Goal: Task Accomplishment & Management: Manage account settings

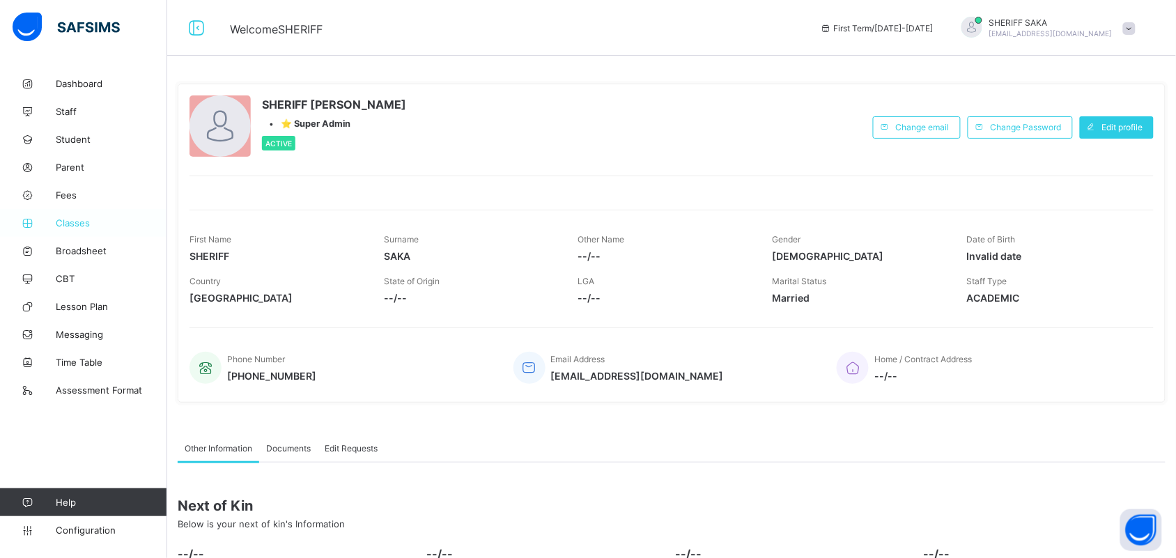
click at [77, 217] on span "Classes" at bounding box center [111, 222] width 111 height 11
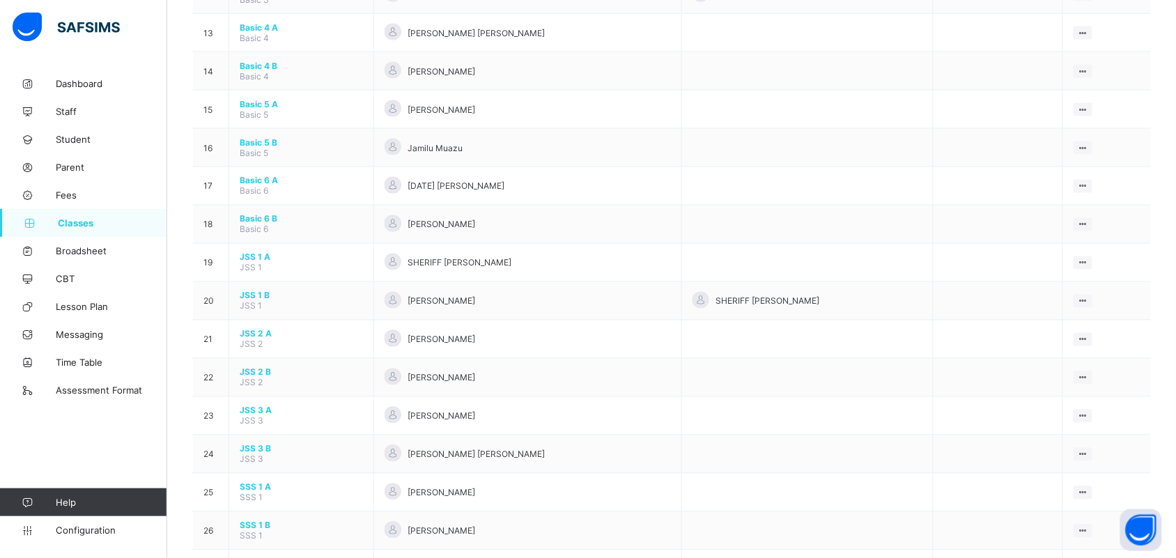
scroll to position [784, 0]
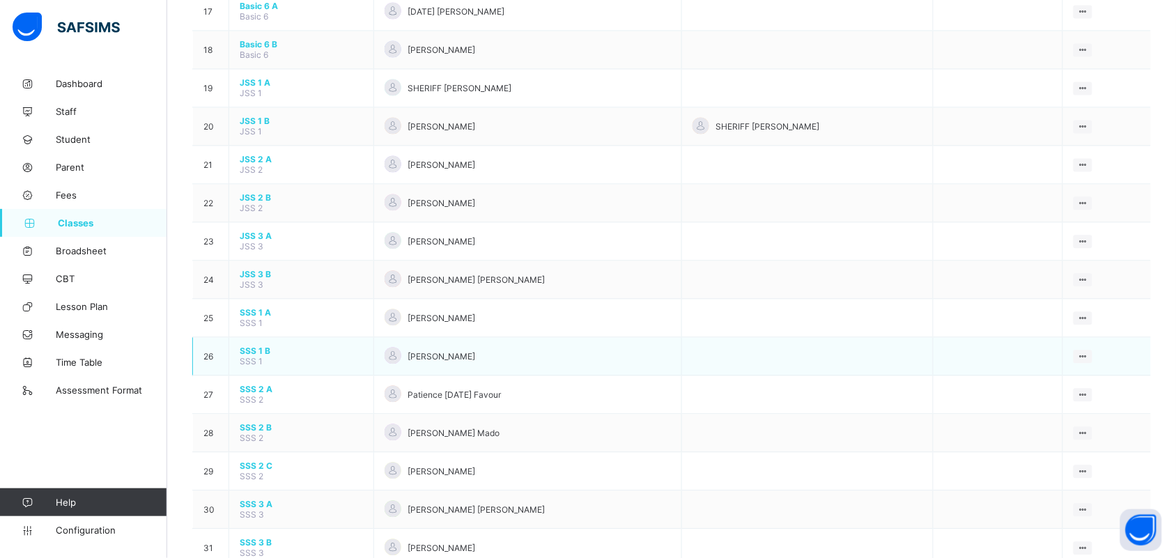
click at [259, 346] on span "SSS 1 B" at bounding box center [301, 351] width 123 height 10
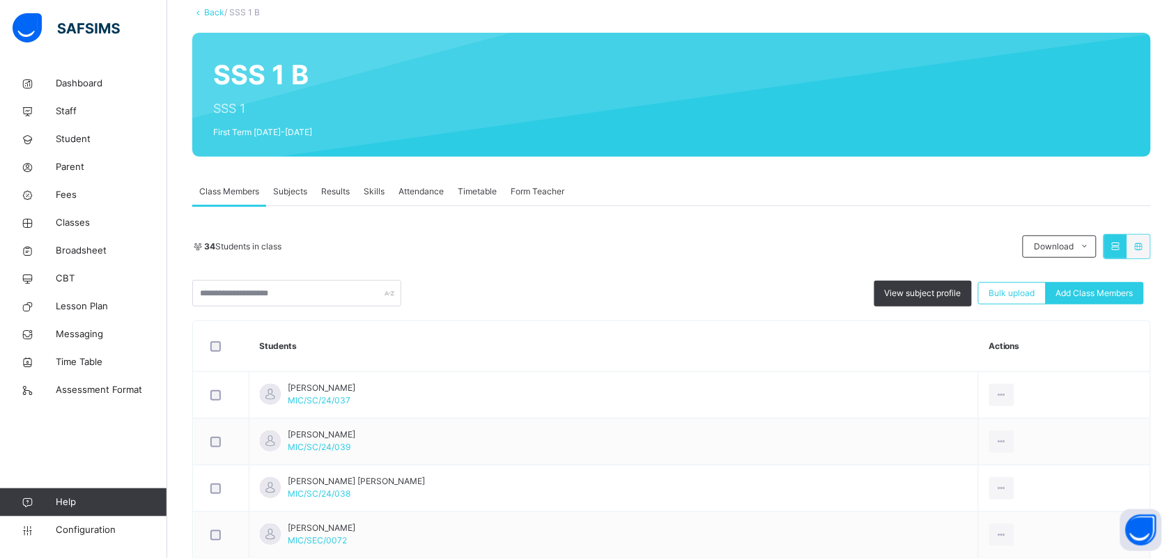
scroll to position [174, 0]
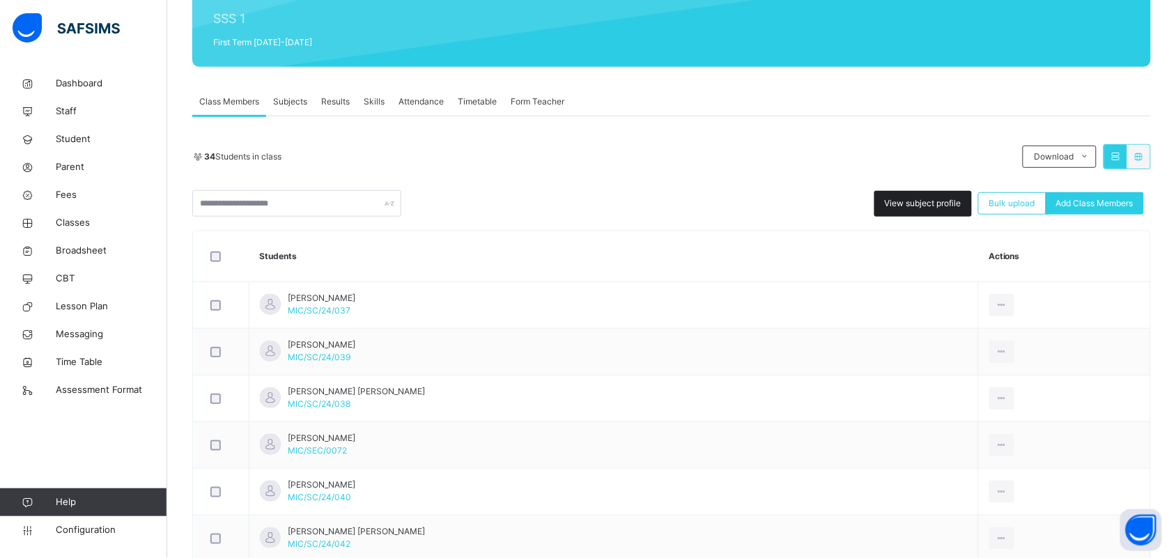
click at [920, 208] on span "View subject profile" at bounding box center [923, 203] width 77 height 13
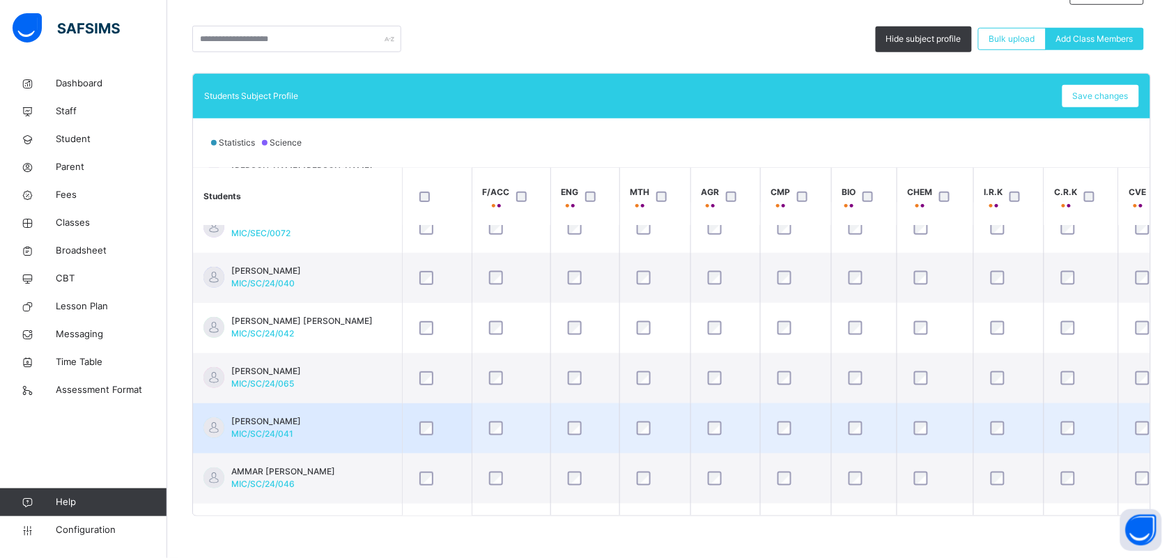
click at [343, 432] on td "[PERSON_NAME] [PERSON_NAME]/SC/24/041" at bounding box center [297, 428] width 209 height 50
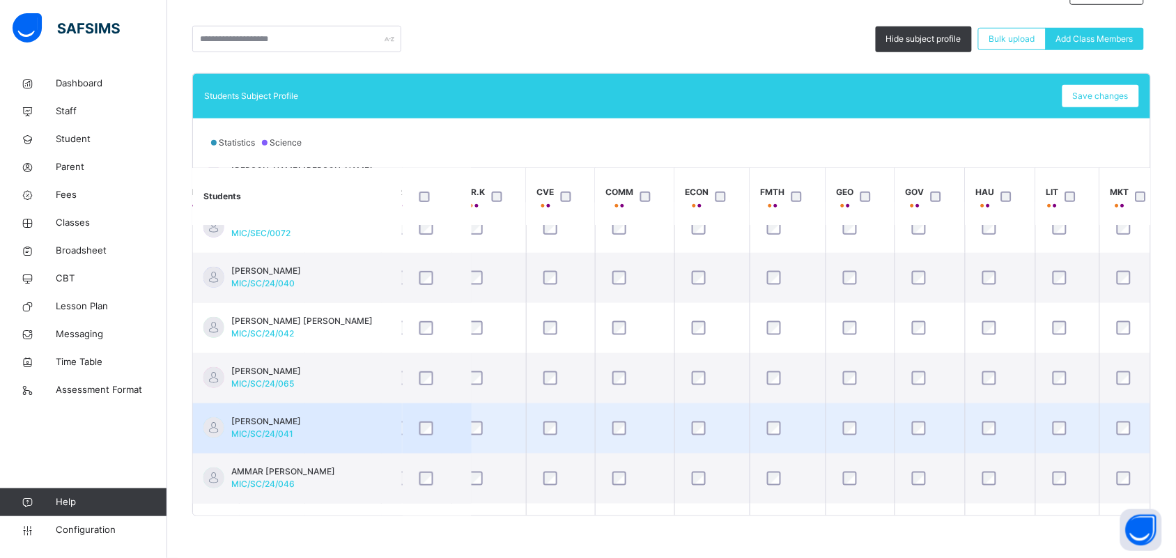
scroll to position [174, 627]
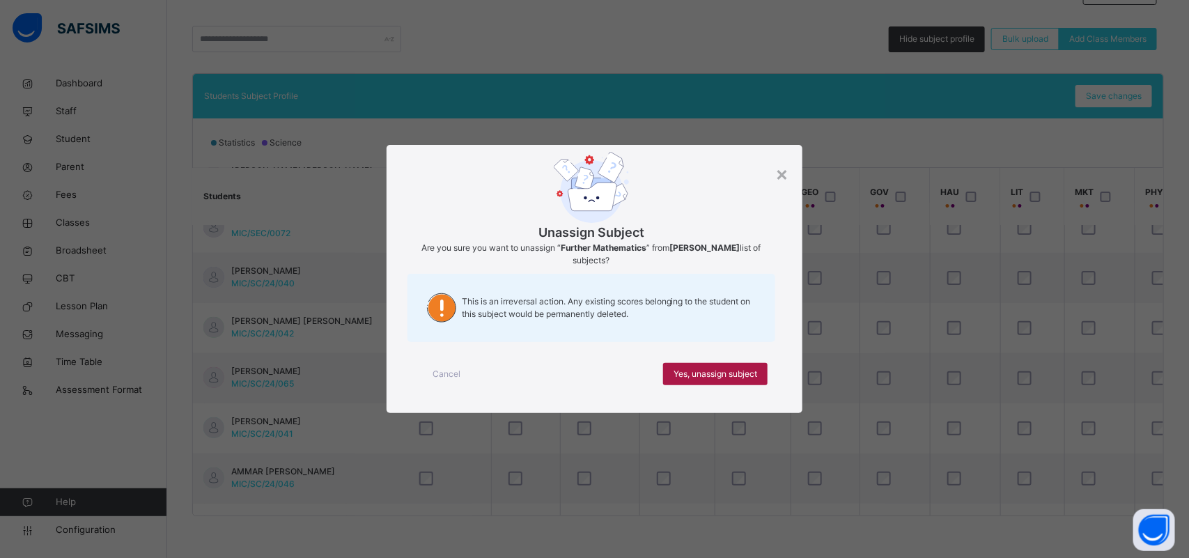
click at [731, 369] on span "Yes, unassign subject" at bounding box center [716, 374] width 84 height 13
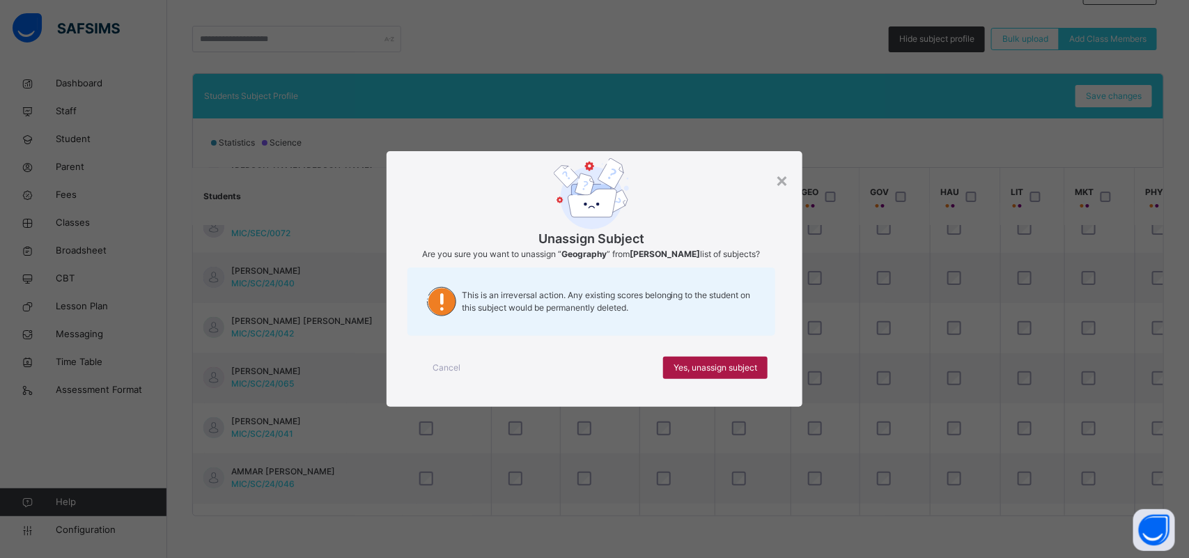
click at [735, 379] on div "Yes, unassign subject" at bounding box center [715, 368] width 104 height 22
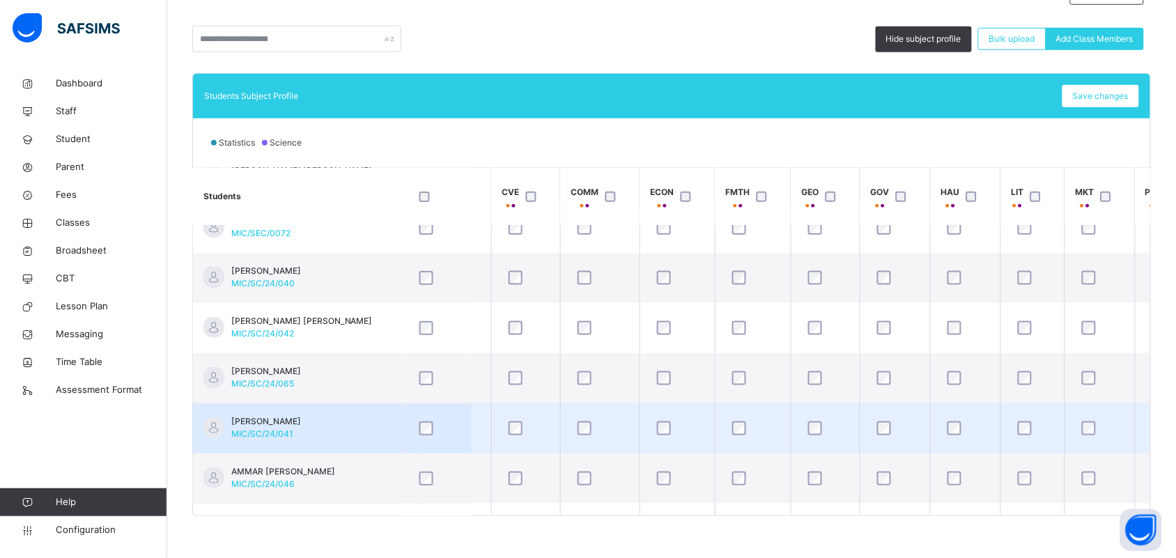
click at [290, 423] on span "[PERSON_NAME]" at bounding box center [266, 421] width 70 height 13
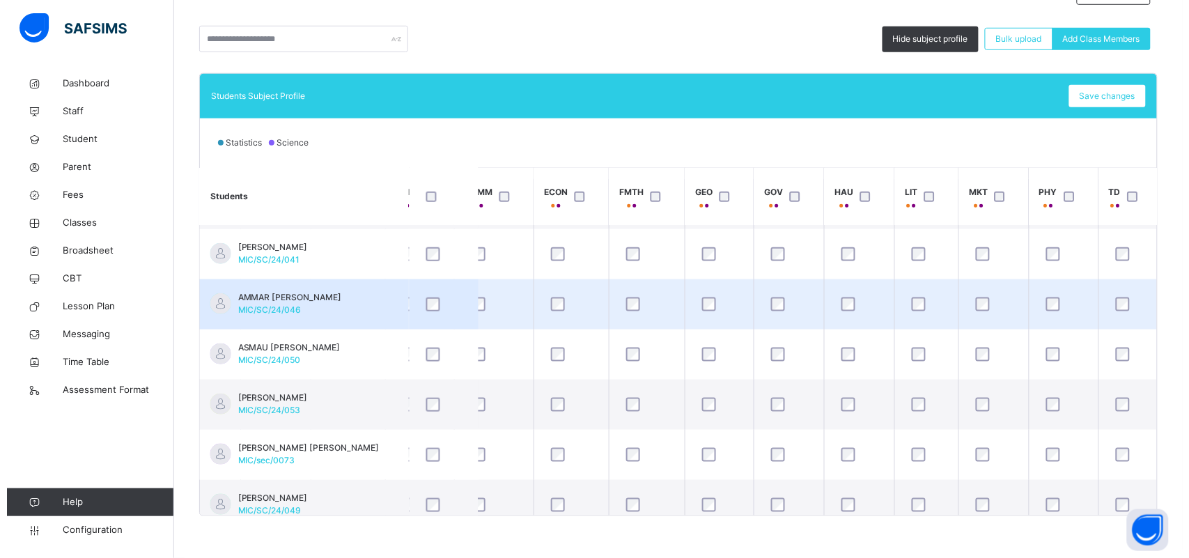
scroll to position [261, 740]
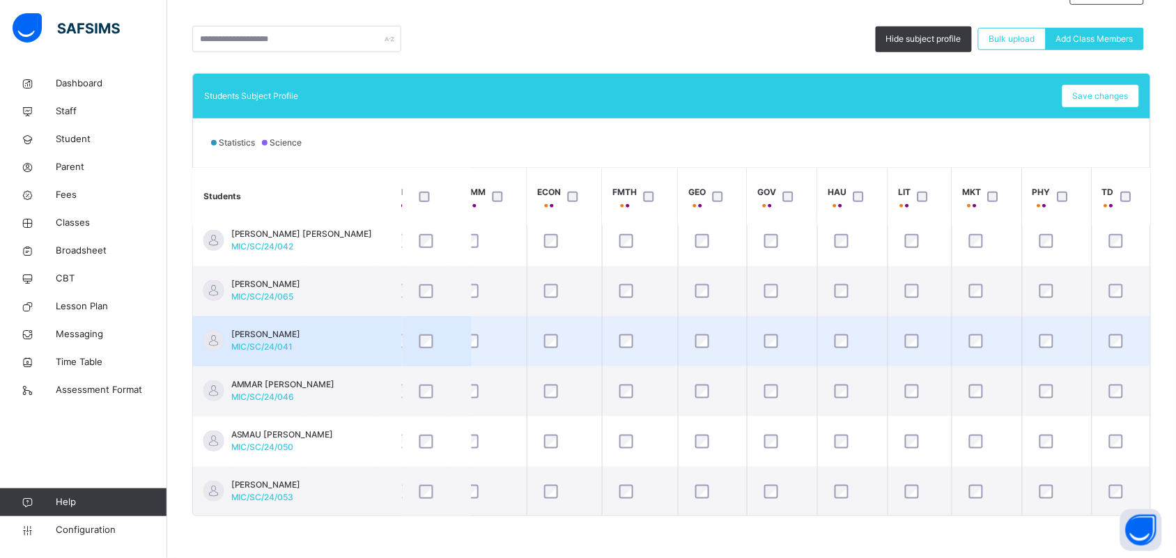
click at [301, 333] on span "[PERSON_NAME]" at bounding box center [266, 334] width 70 height 13
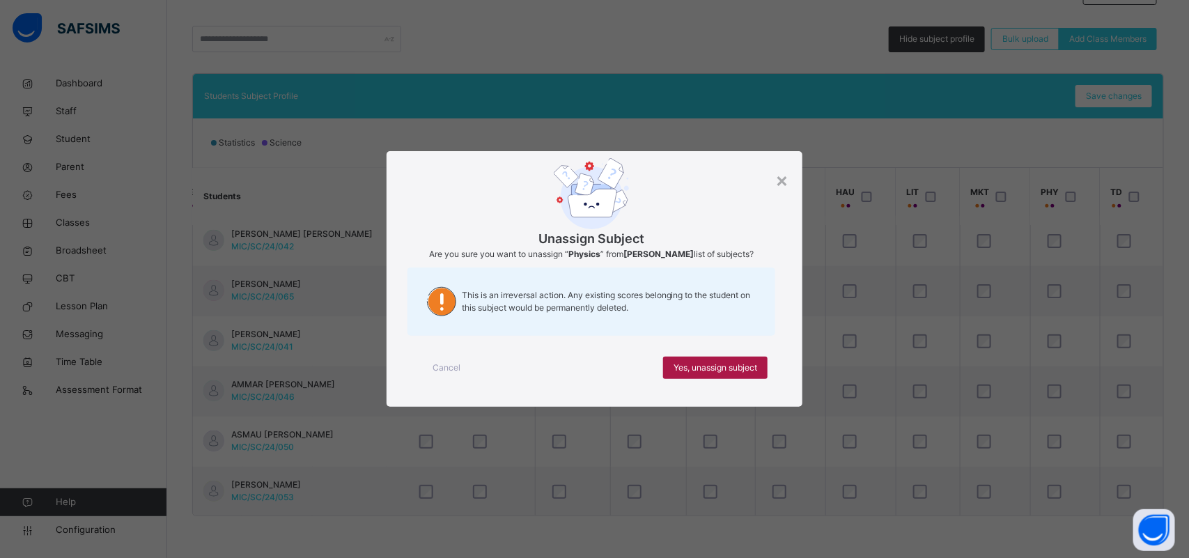
click at [760, 371] on div "Yes, unassign subject" at bounding box center [715, 368] width 104 height 22
click at [749, 373] on span "Yes, unassign subject" at bounding box center [716, 368] width 84 height 13
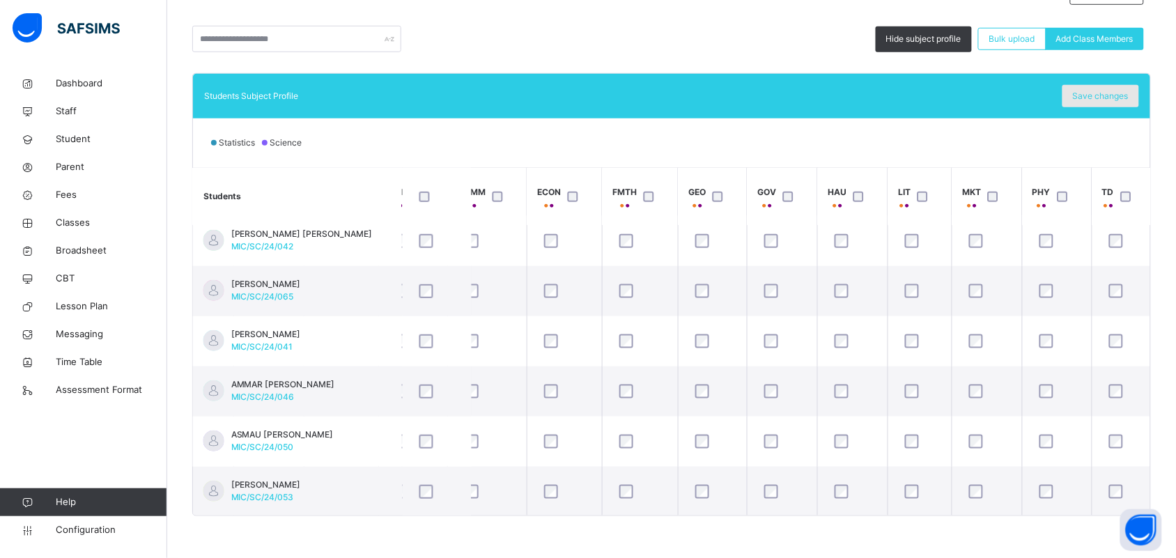
click at [1119, 94] on span "Save changes" at bounding box center [1101, 96] width 56 height 13
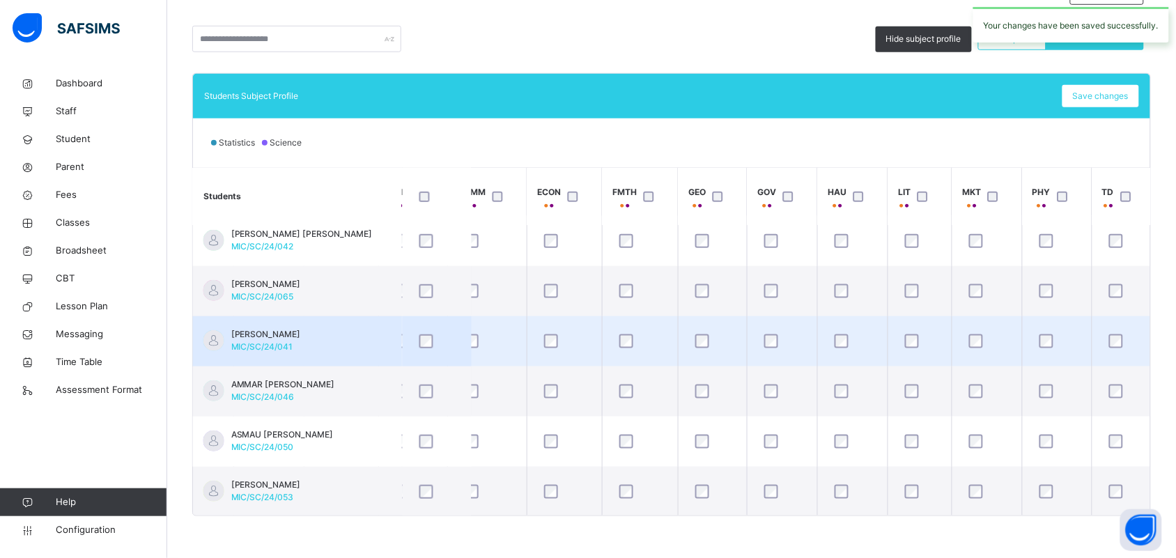
scroll to position [348, 740]
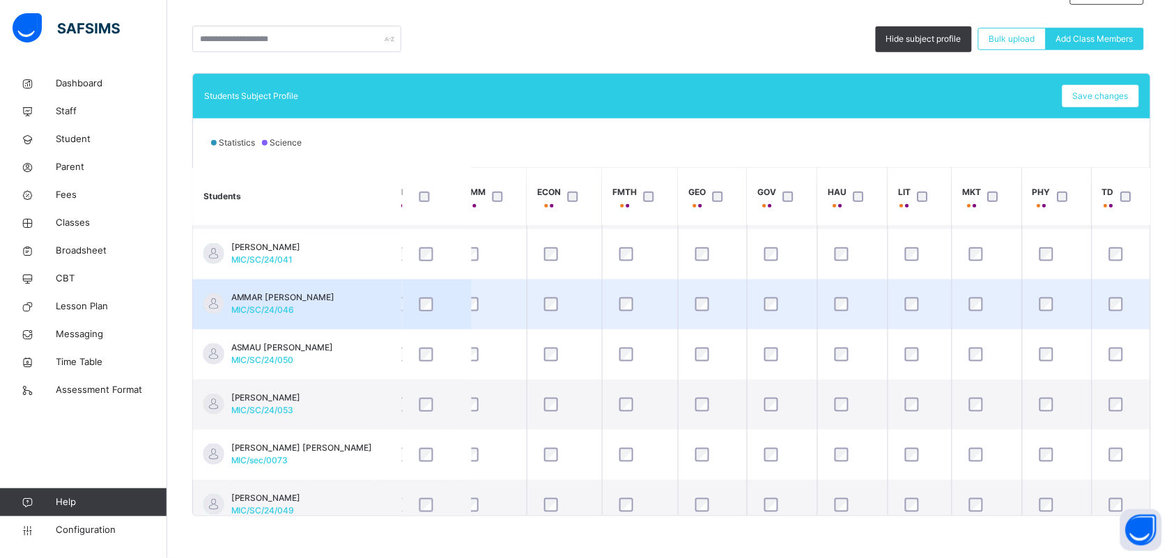
click at [325, 312] on td "AMMAR [PERSON_NAME] MIC/SC/24/046" at bounding box center [297, 304] width 209 height 50
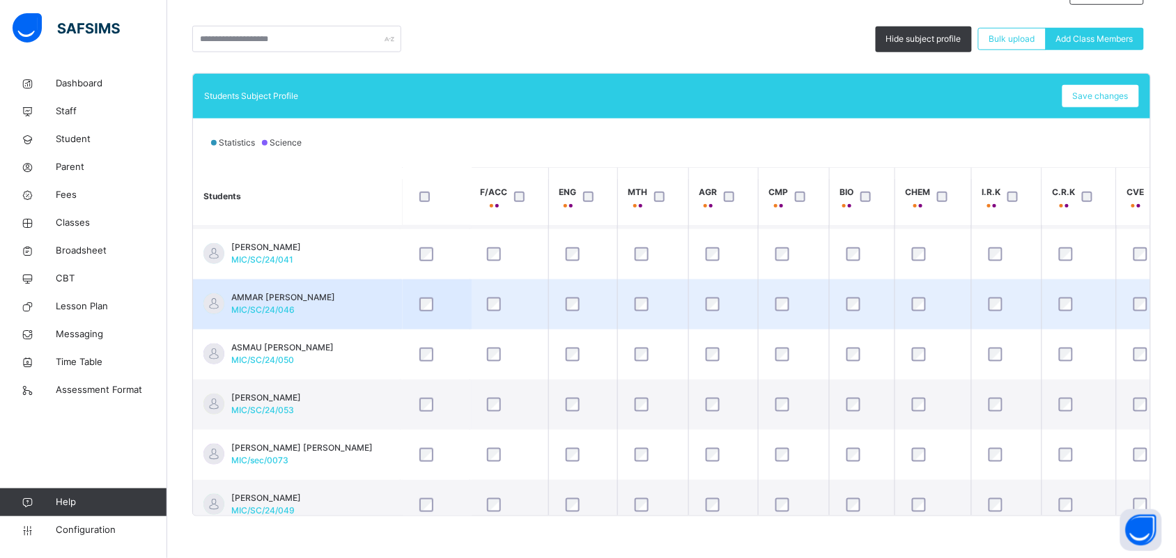
scroll to position [348, 0]
click at [349, 297] on td "AMMAR [PERSON_NAME] MIC/SC/24/046" at bounding box center [297, 304] width 209 height 50
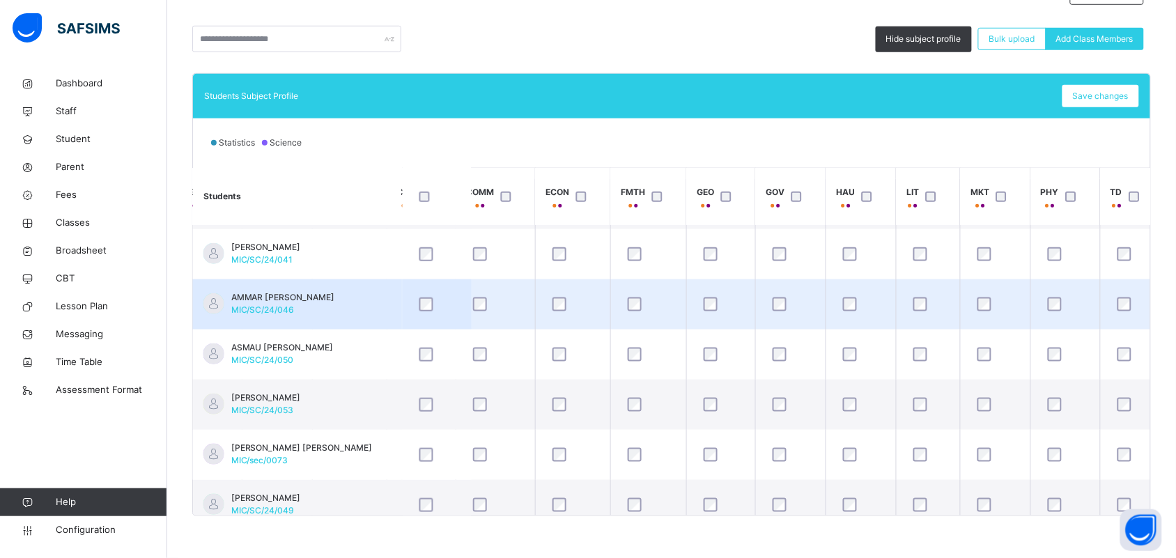
scroll to position [348, 740]
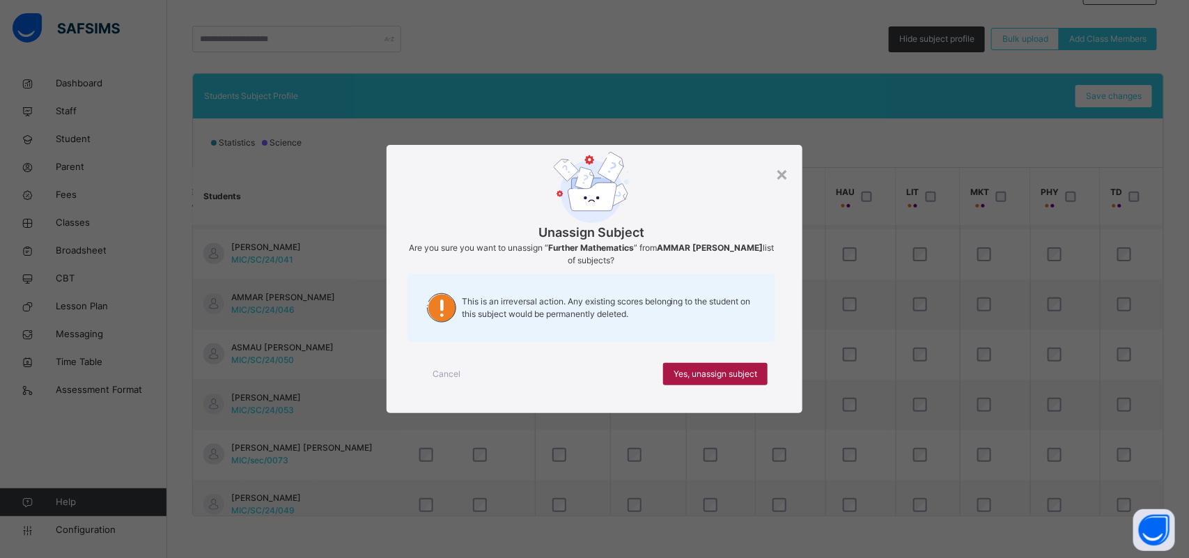
click at [726, 373] on span "Yes, unassign subject" at bounding box center [716, 374] width 84 height 13
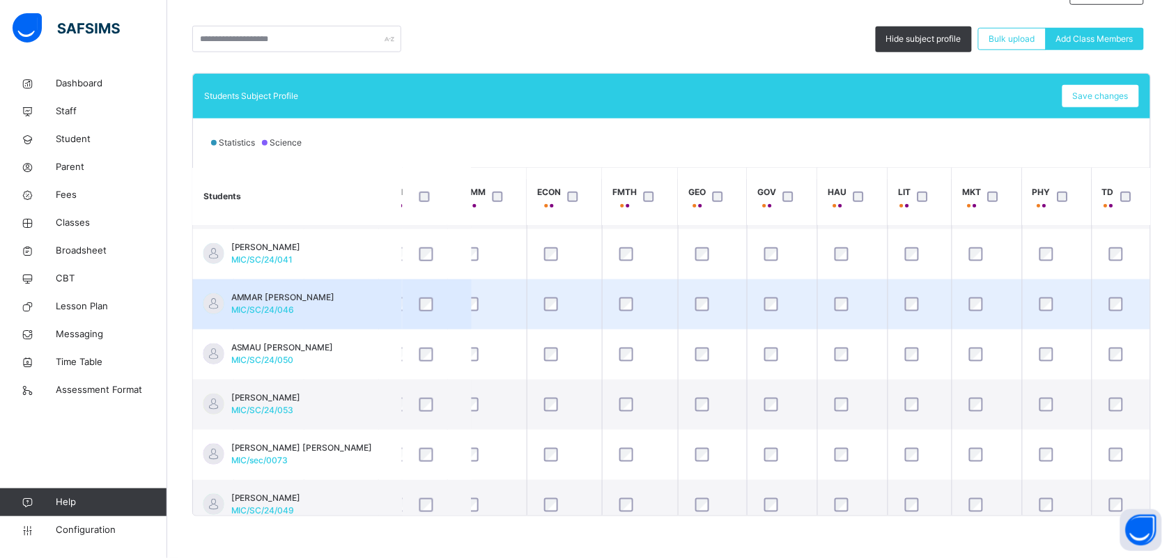
click at [304, 300] on span "AMMAR [PERSON_NAME]" at bounding box center [283, 297] width 104 height 13
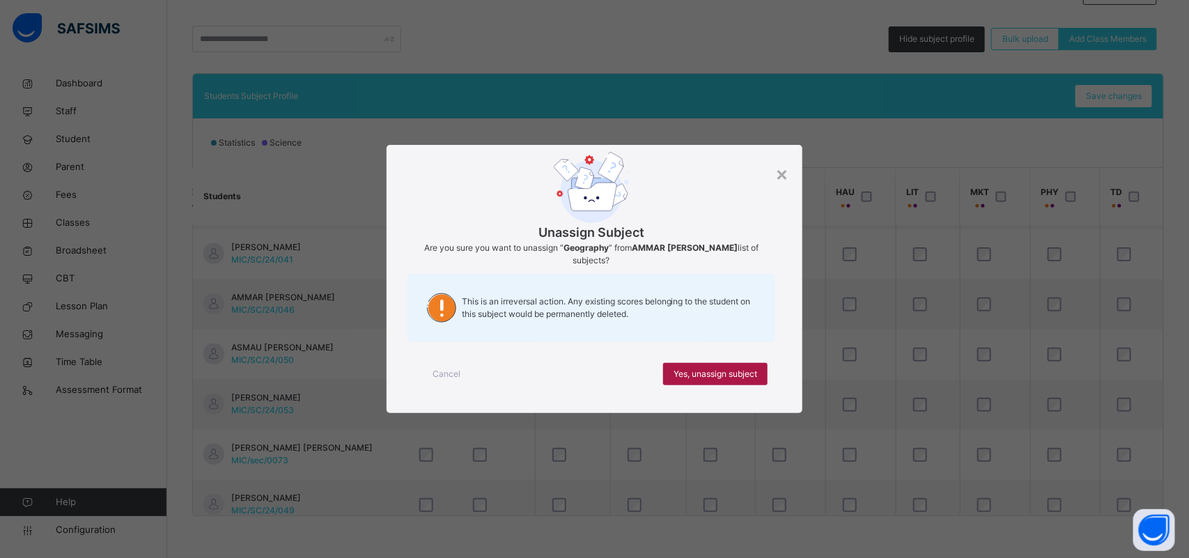
click at [676, 368] on span "Yes, unassign subject" at bounding box center [716, 374] width 84 height 13
click at [711, 368] on span "Yes, unassign subject" at bounding box center [716, 374] width 84 height 13
click at [743, 373] on span "Yes, unassign subject" at bounding box center [716, 374] width 84 height 13
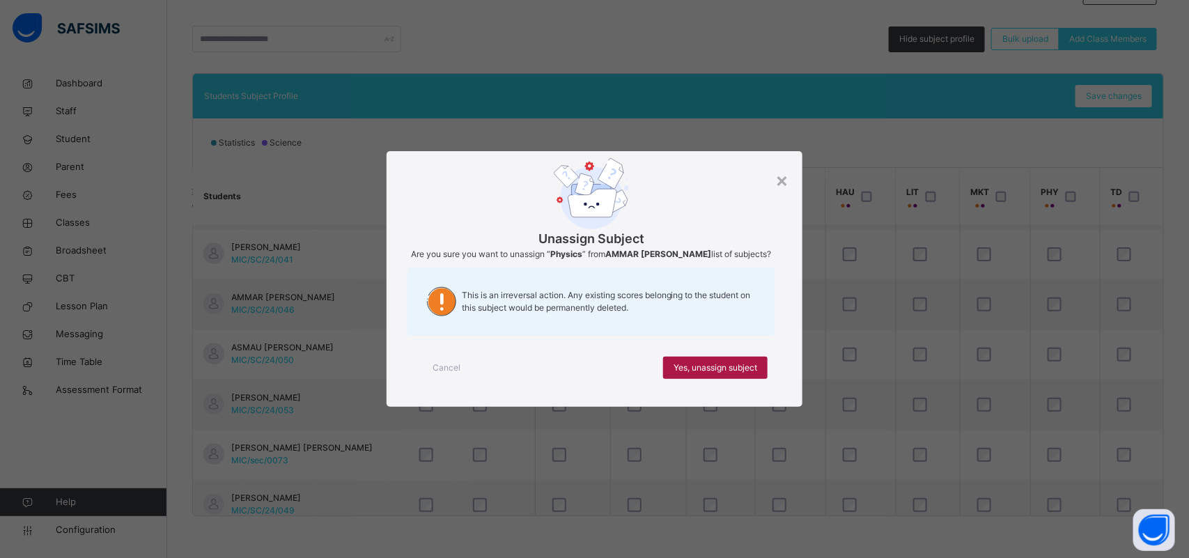
click at [733, 366] on span "Yes, unassign subject" at bounding box center [716, 368] width 84 height 13
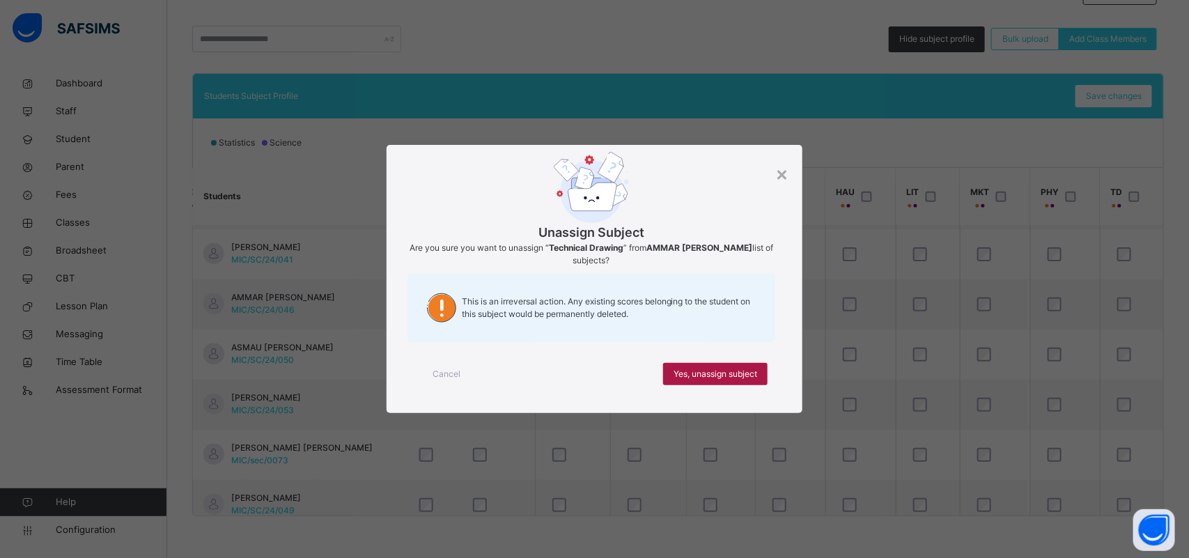
click at [747, 371] on span "Yes, unassign subject" at bounding box center [716, 374] width 84 height 13
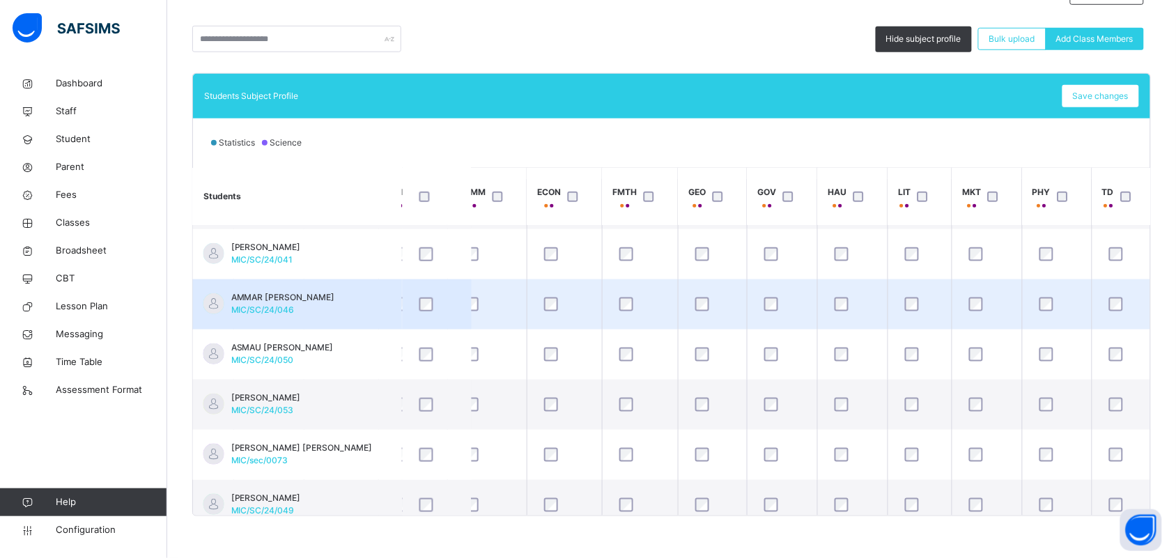
click at [261, 307] on span "MIC/SC/24/046" at bounding box center [262, 309] width 63 height 10
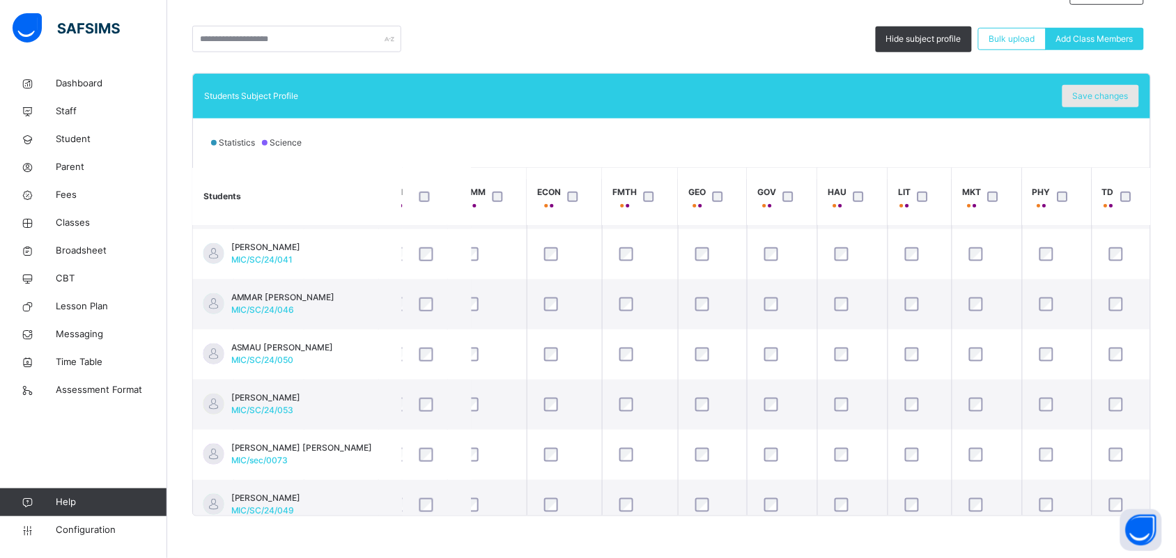
click at [1125, 103] on div "Save changes" at bounding box center [1100, 96] width 77 height 22
click at [1094, 89] on div "Save changes" at bounding box center [1100, 96] width 77 height 22
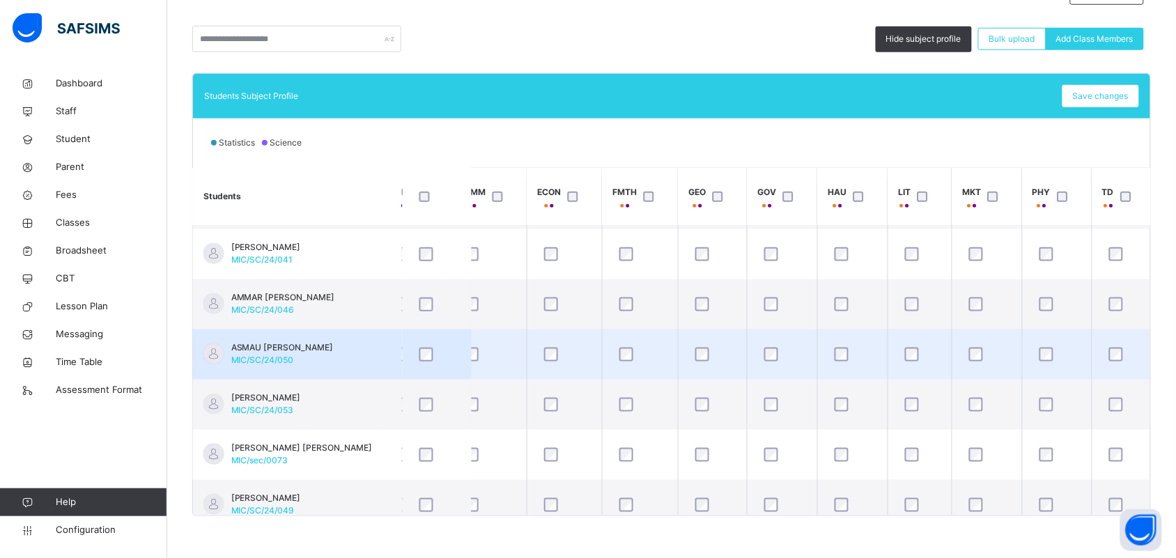
click at [357, 349] on td "ASMAU [PERSON_NAME] MIC/SC/24/050" at bounding box center [297, 355] width 209 height 50
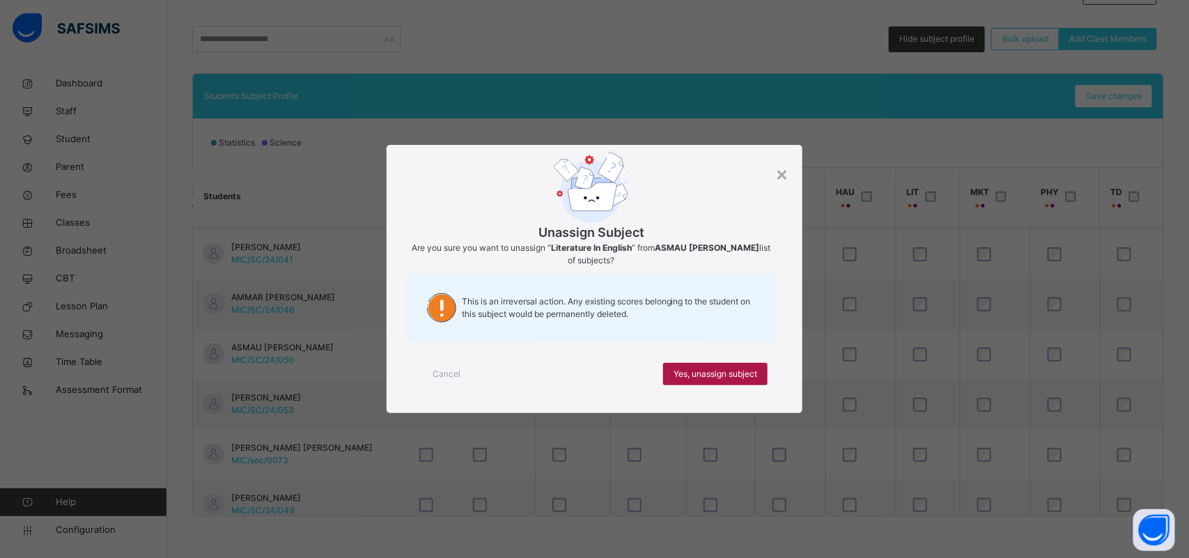
click at [747, 373] on span "Yes, unassign subject" at bounding box center [716, 374] width 84 height 13
click at [738, 380] on div "Yes, unassign subject" at bounding box center [715, 374] width 104 height 22
click at [700, 375] on span "Yes, unassign subject" at bounding box center [716, 374] width 84 height 13
click at [702, 374] on span "Yes, unassign subject" at bounding box center [716, 374] width 84 height 13
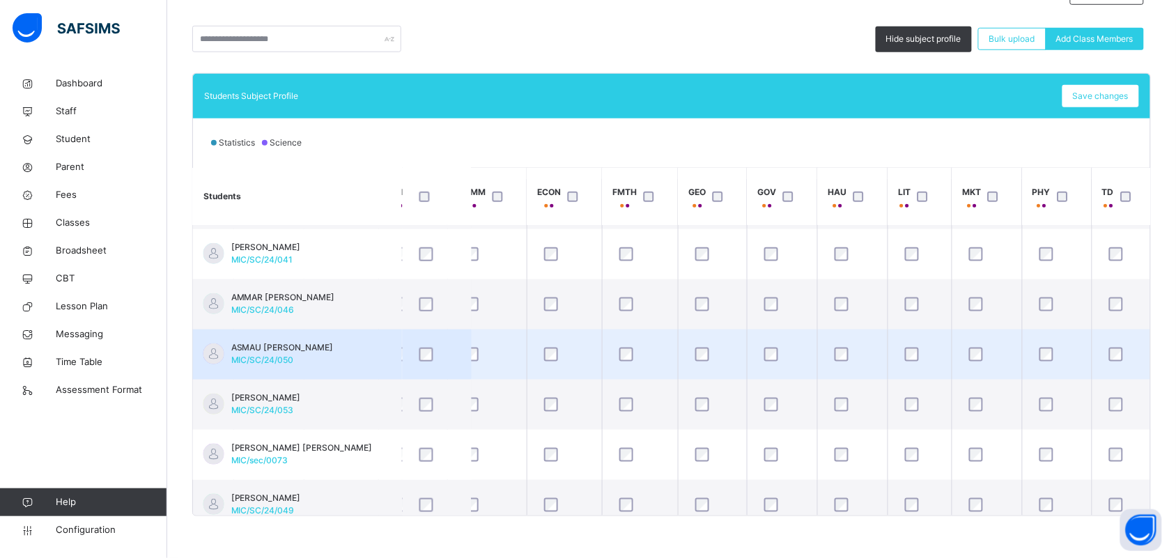
click at [355, 352] on td "ASMAU [PERSON_NAME] MIC/SC/24/050" at bounding box center [297, 355] width 209 height 50
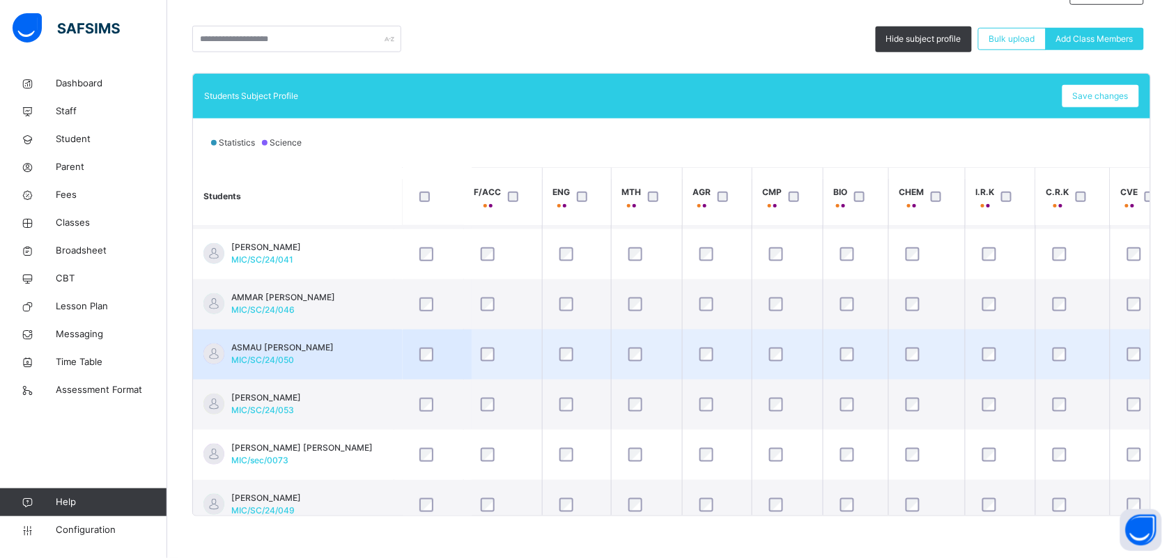
scroll to position [348, 0]
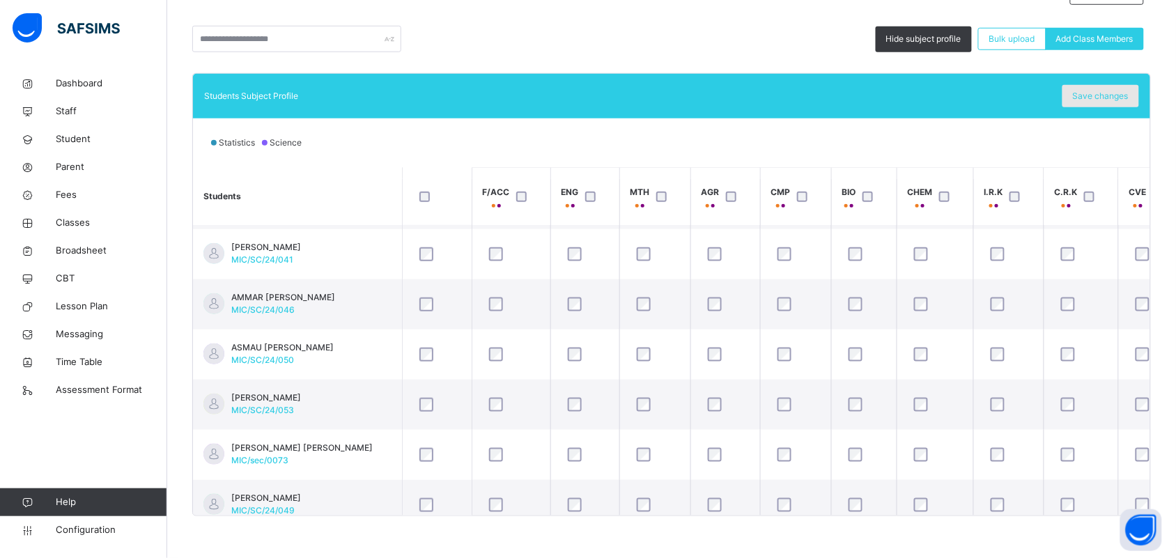
click at [1115, 105] on div "Save changes" at bounding box center [1100, 96] width 77 height 22
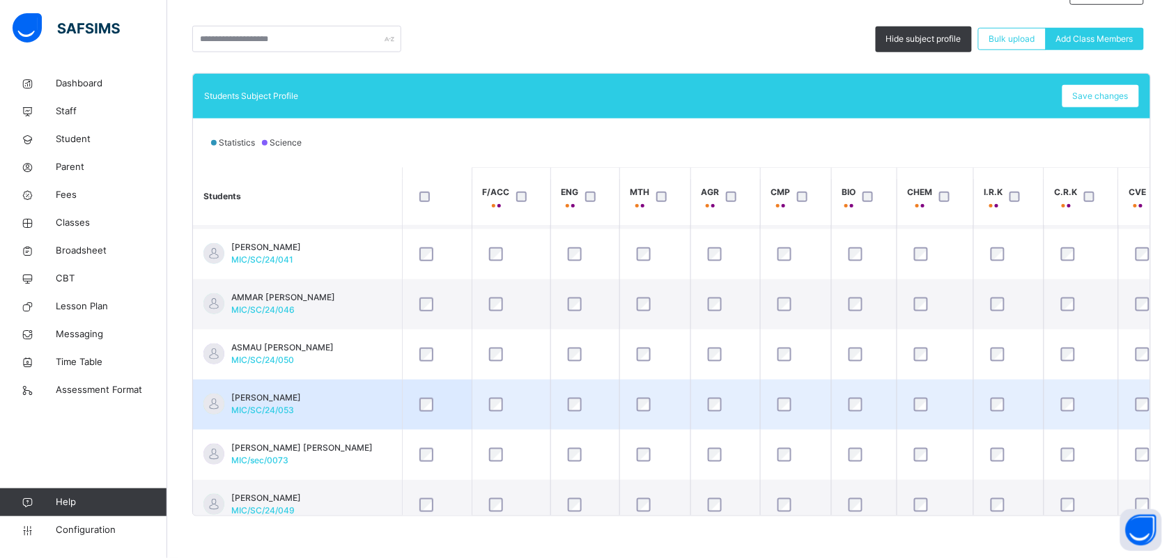
click at [301, 398] on span "[PERSON_NAME]" at bounding box center [266, 398] width 70 height 13
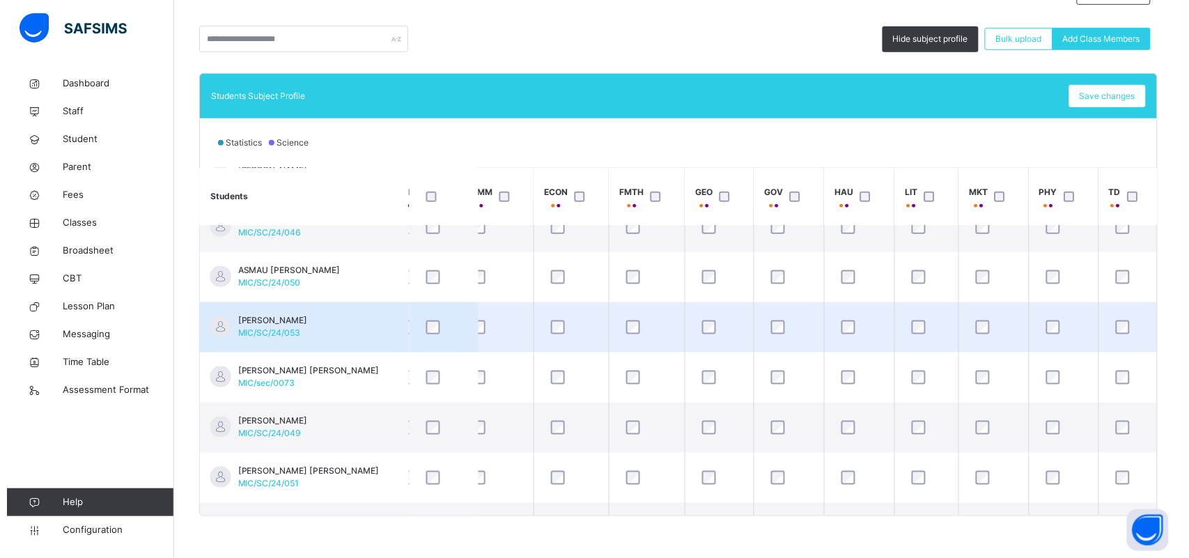
scroll to position [435, 740]
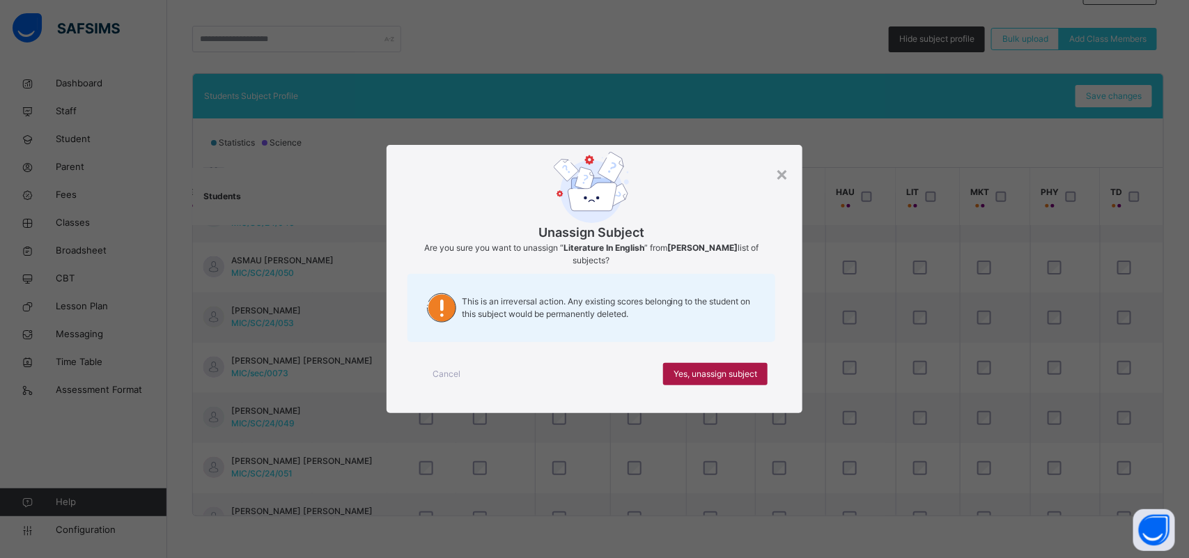
click at [743, 373] on span "Yes, unassign subject" at bounding box center [716, 374] width 84 height 13
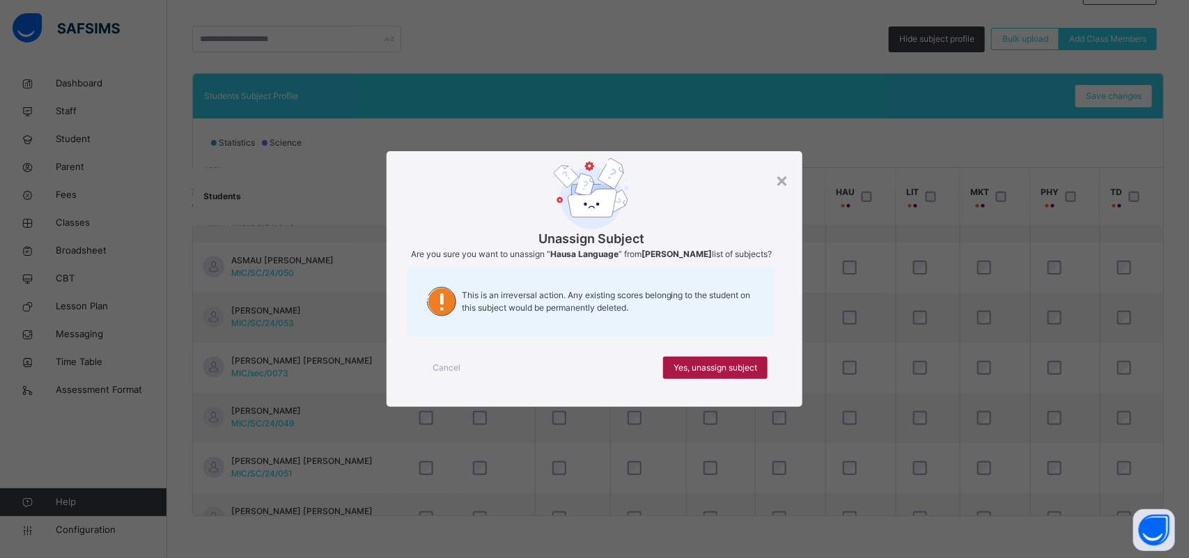
click at [756, 374] on span "Yes, unassign subject" at bounding box center [716, 368] width 84 height 13
click at [746, 379] on div "Yes, unassign subject" at bounding box center [715, 368] width 104 height 22
click at [702, 367] on span "Yes, unassign subject" at bounding box center [716, 368] width 84 height 13
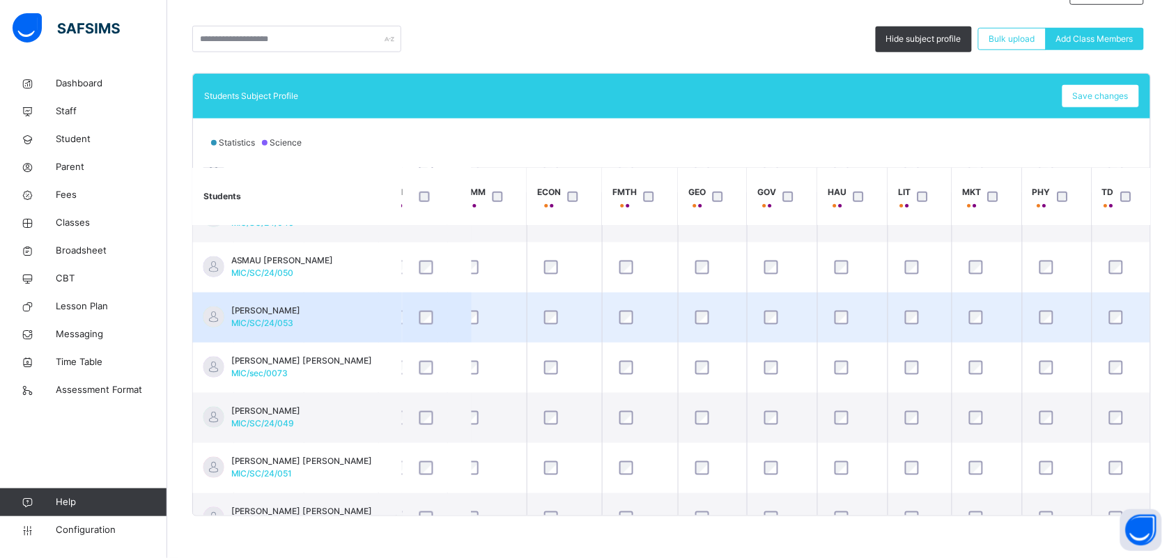
click at [332, 325] on td "[PERSON_NAME] ILIASU MIC/SC/24/053" at bounding box center [297, 318] width 209 height 50
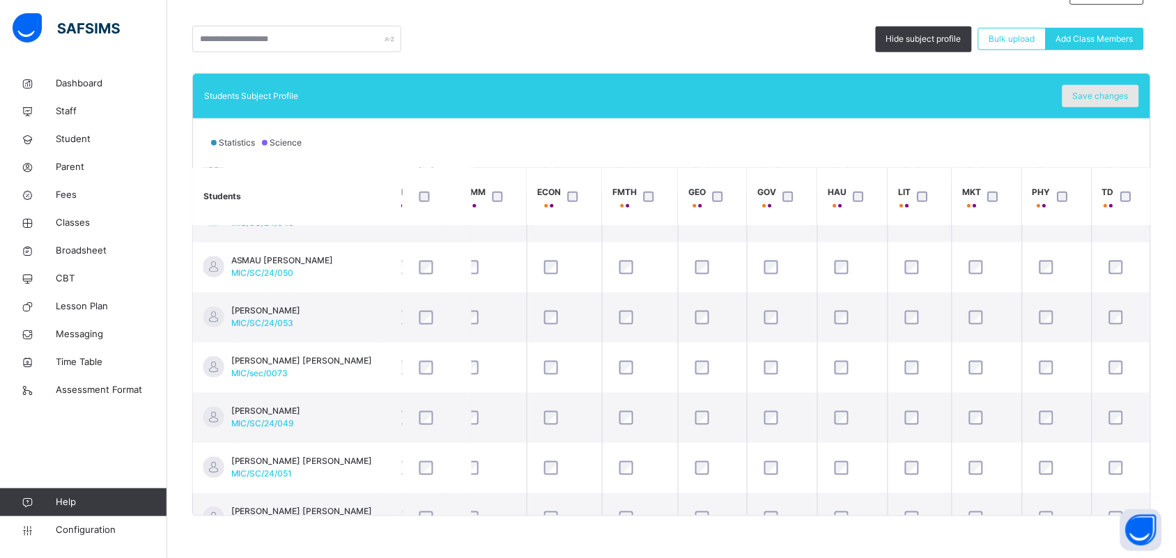
click at [1091, 99] on span "Save changes" at bounding box center [1101, 96] width 56 height 13
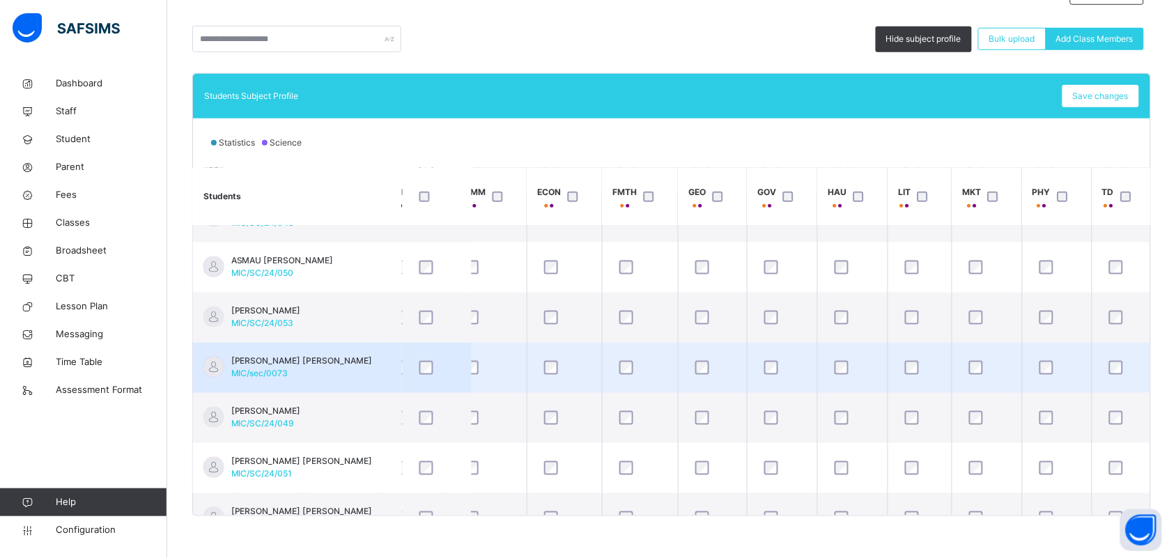
click at [332, 367] on td "[PERSON_NAME] [PERSON_NAME] MIC/sec/0073" at bounding box center [297, 368] width 209 height 50
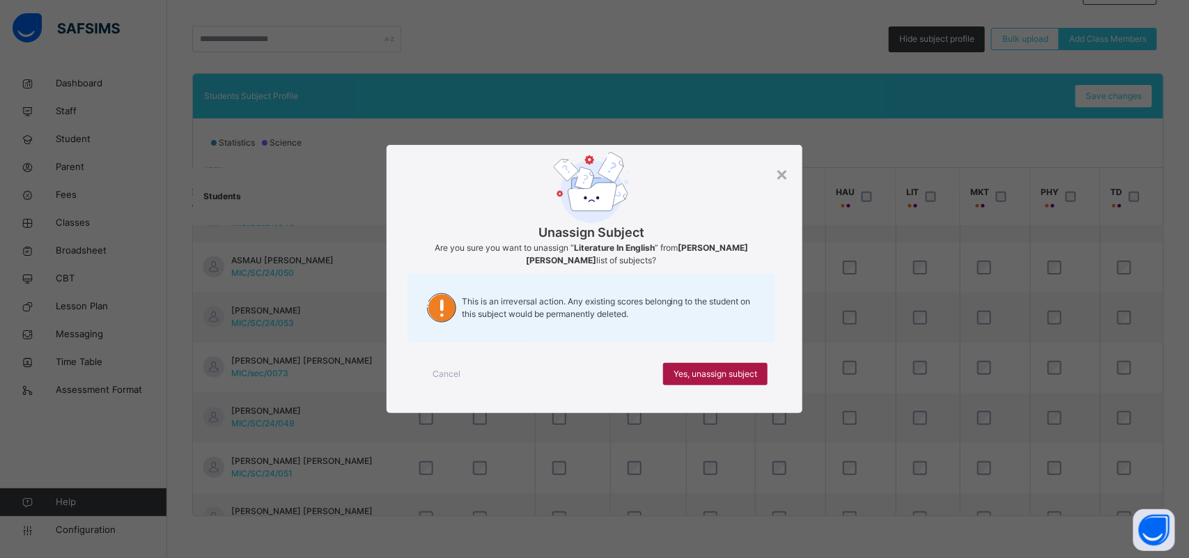
click at [733, 373] on span "Yes, unassign subject" at bounding box center [716, 374] width 84 height 13
click at [700, 373] on span "Yes, unassign subject" at bounding box center [716, 374] width 84 height 13
click at [738, 369] on span "Yes, unassign subject" at bounding box center [716, 374] width 84 height 13
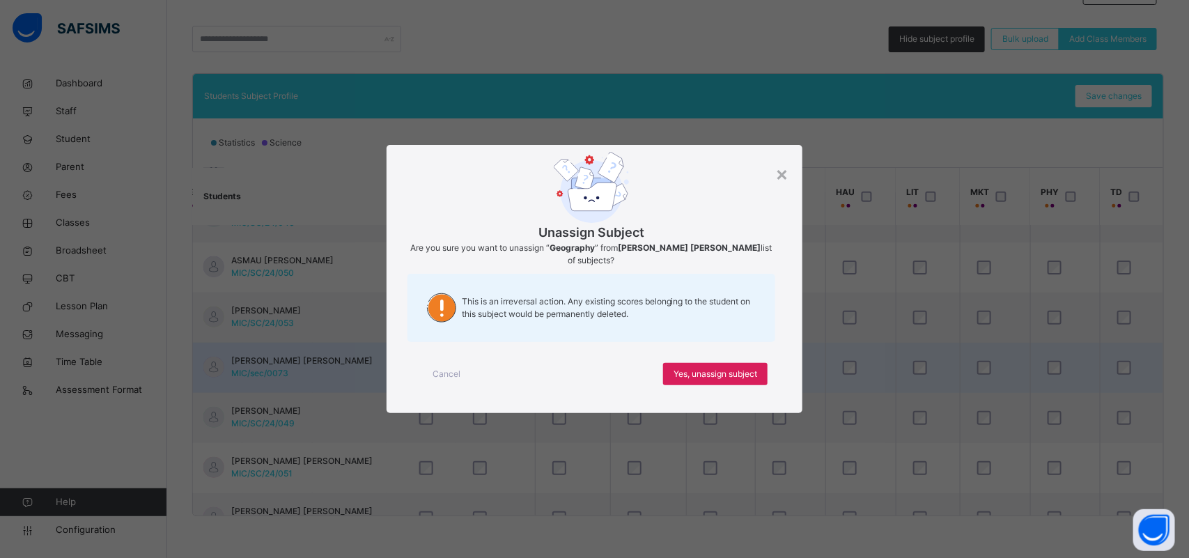
click at [704, 371] on span "Yes, unassign subject" at bounding box center [716, 374] width 84 height 13
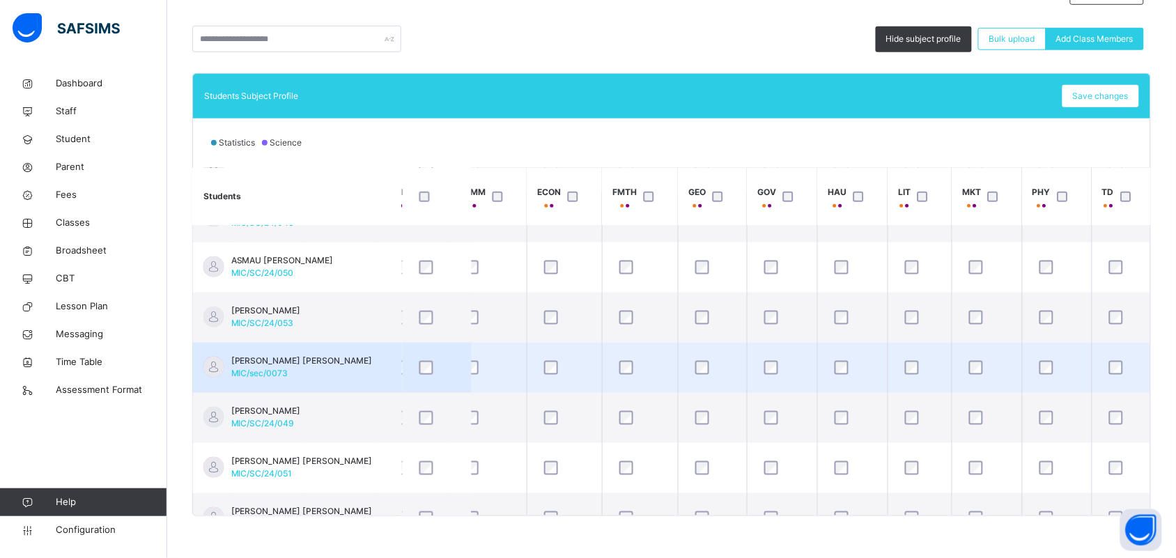
click at [332, 366] on td "[PERSON_NAME] [PERSON_NAME] MIC/sec/0073" at bounding box center [297, 368] width 209 height 50
click at [338, 364] on td "[PERSON_NAME] [PERSON_NAME] MIC/sec/0073" at bounding box center [297, 368] width 209 height 50
click at [336, 364] on td "[PERSON_NAME] [PERSON_NAME] MIC/sec/0073" at bounding box center [297, 368] width 209 height 50
click at [350, 363] on td "[PERSON_NAME] [PERSON_NAME] MIC/sec/0073" at bounding box center [297, 368] width 209 height 50
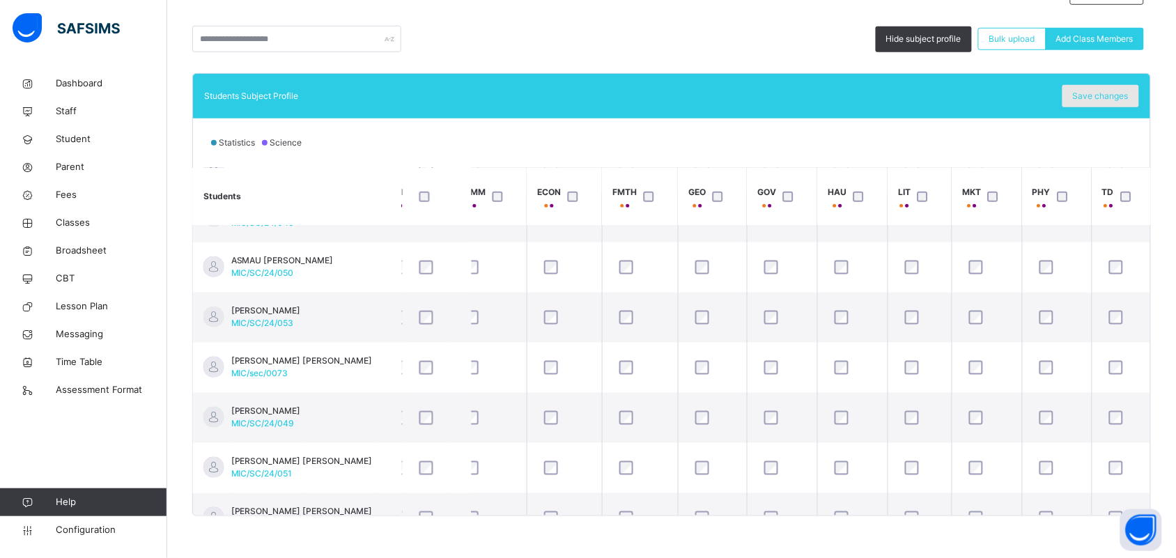
click at [1099, 94] on span "Save changes" at bounding box center [1101, 96] width 56 height 13
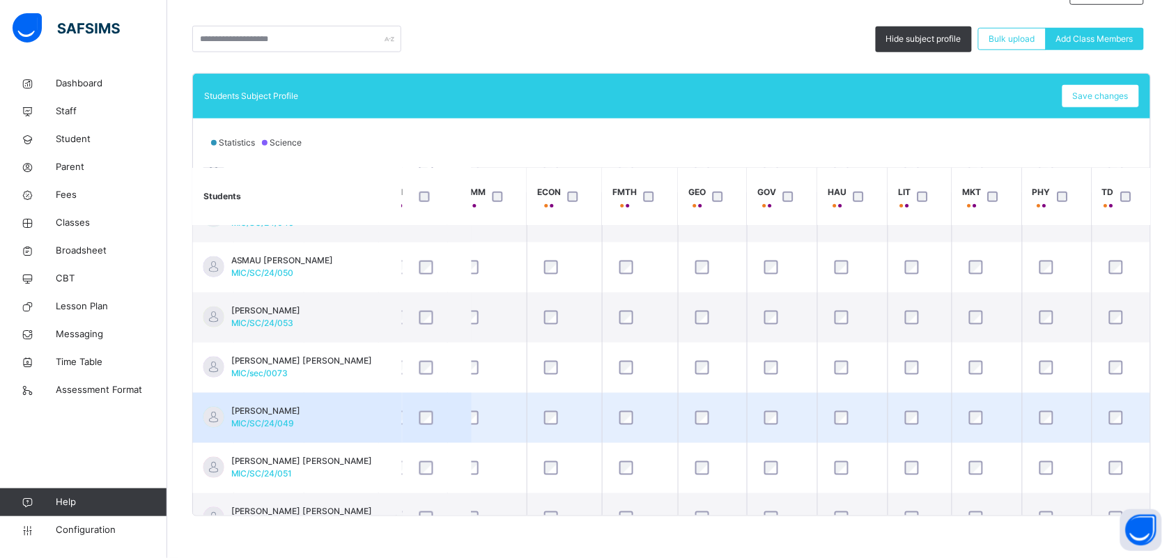
click at [291, 420] on span "MIC/SC/24/049" at bounding box center [262, 423] width 63 height 10
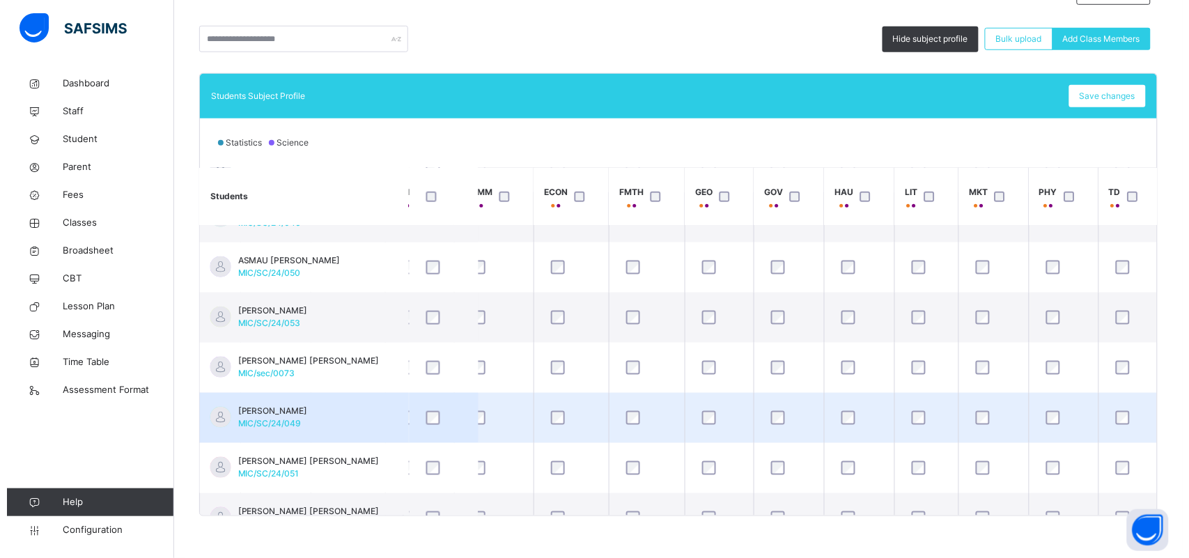
scroll to position [522, 740]
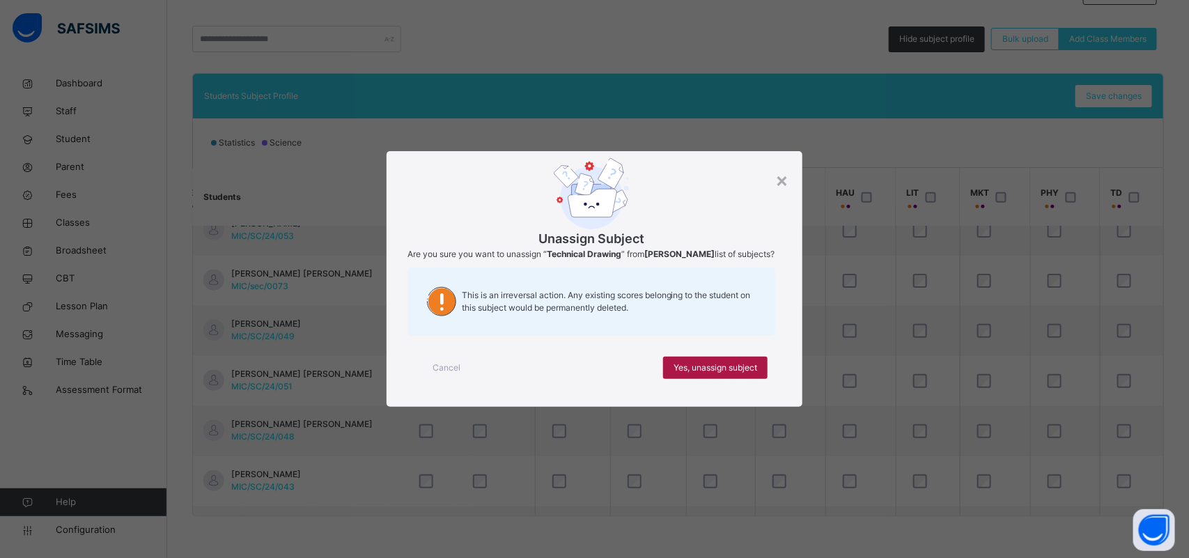
click at [758, 378] on div "Yes, unassign subject" at bounding box center [715, 368] width 104 height 22
click at [754, 369] on span "Yes, unassign subject" at bounding box center [716, 368] width 84 height 13
click at [711, 368] on span "Yes, unassign subject" at bounding box center [716, 368] width 84 height 13
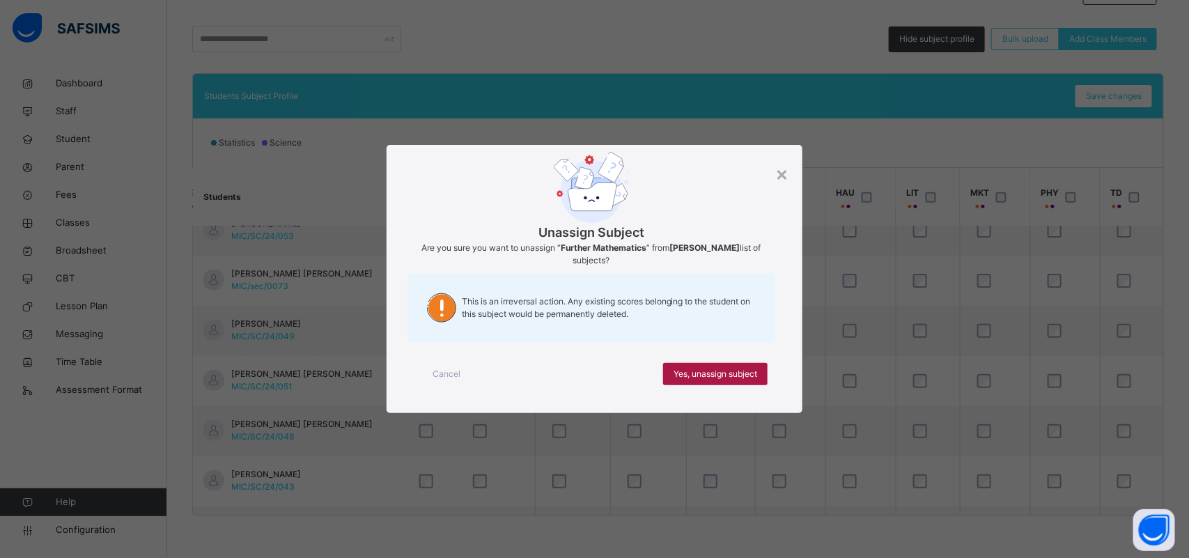
click at [693, 374] on span "Yes, unassign subject" at bounding box center [716, 374] width 84 height 13
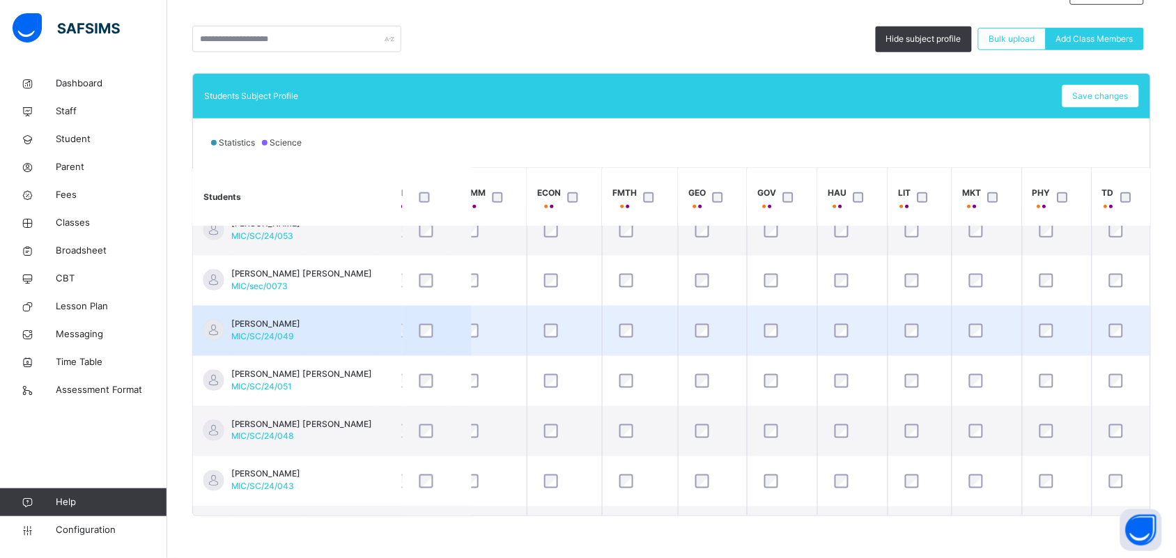
click at [345, 332] on td "[PERSON_NAME] AUWAL MIC/SC/24/049" at bounding box center [297, 331] width 209 height 50
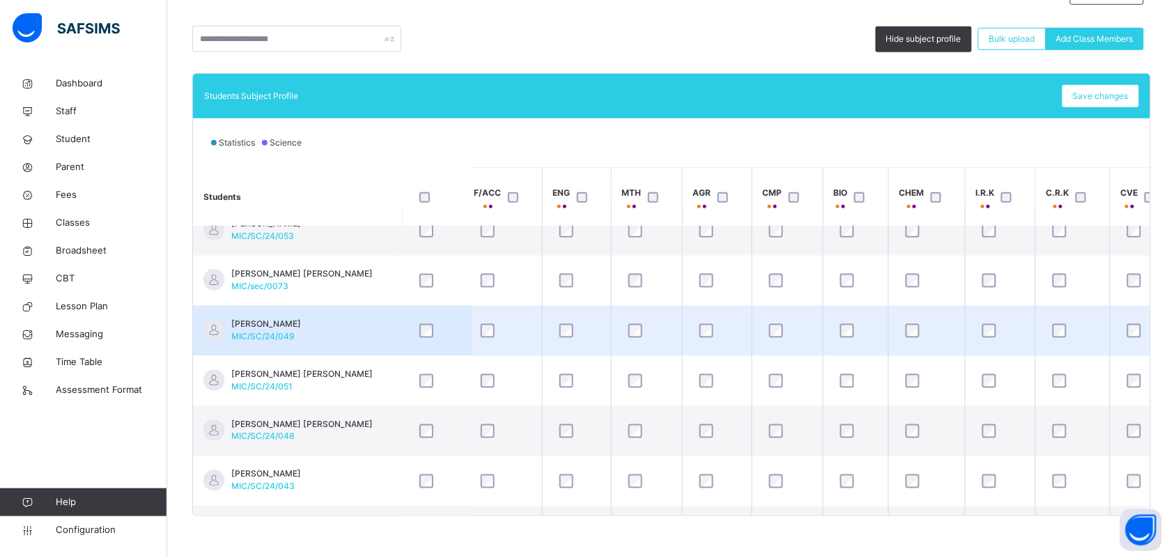
scroll to position [522, 0]
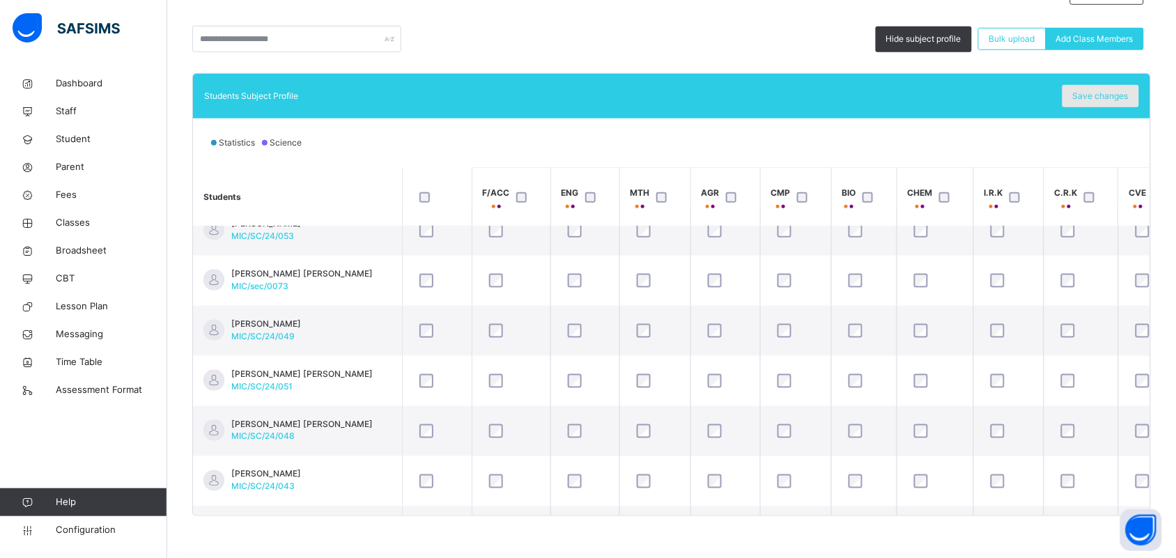
click at [1122, 102] on span "Save changes" at bounding box center [1101, 96] width 56 height 13
click at [1101, 98] on div "Save changes" at bounding box center [1100, 96] width 77 height 22
click at [1129, 101] on span "Save changes" at bounding box center [1101, 96] width 56 height 13
click at [1117, 100] on span "Save changes" at bounding box center [1101, 96] width 56 height 13
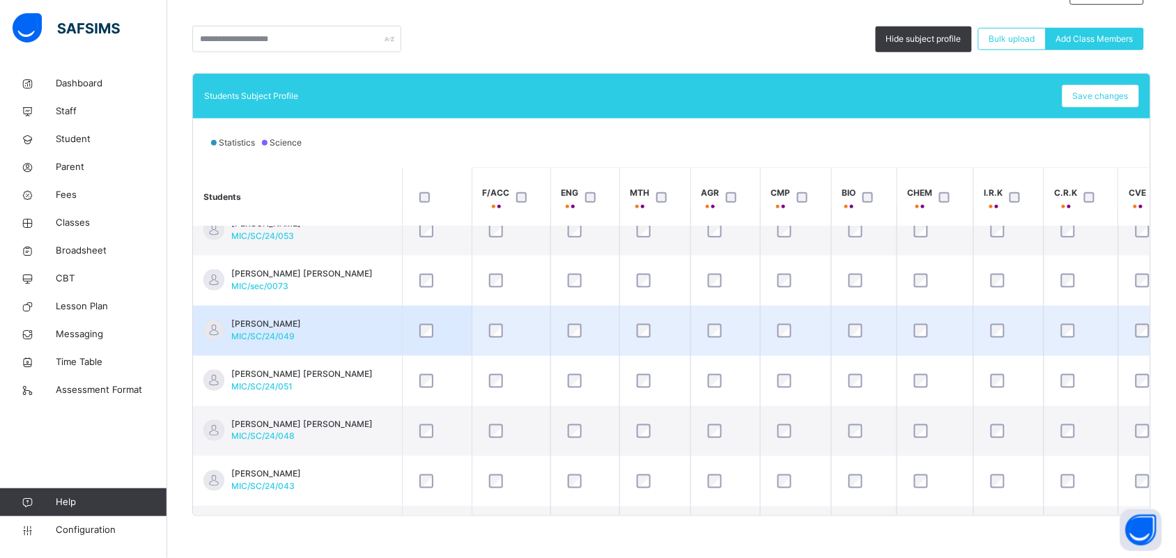
click at [357, 327] on td "[PERSON_NAME] AUWAL MIC/SC/24/049" at bounding box center [297, 331] width 209 height 50
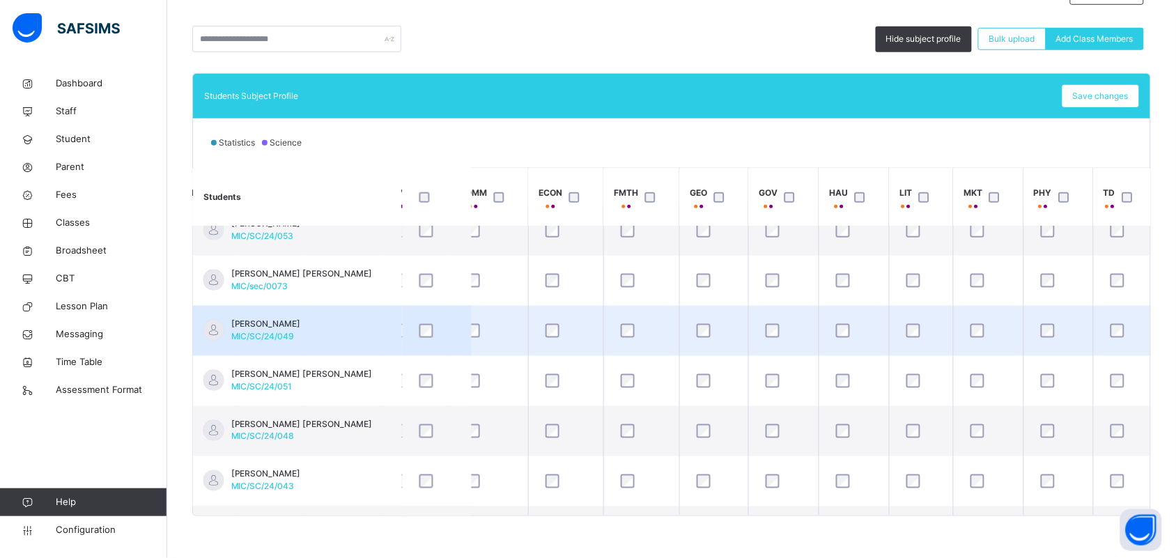
scroll to position [522, 740]
click at [301, 324] on span "[PERSON_NAME]" at bounding box center [266, 324] width 70 height 13
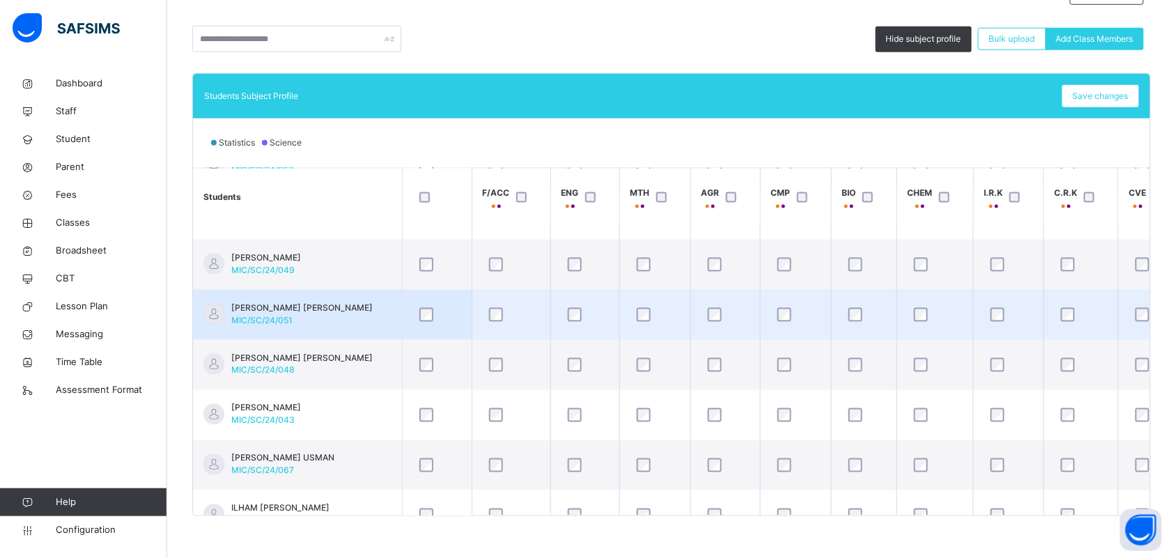
scroll to position [610, 0]
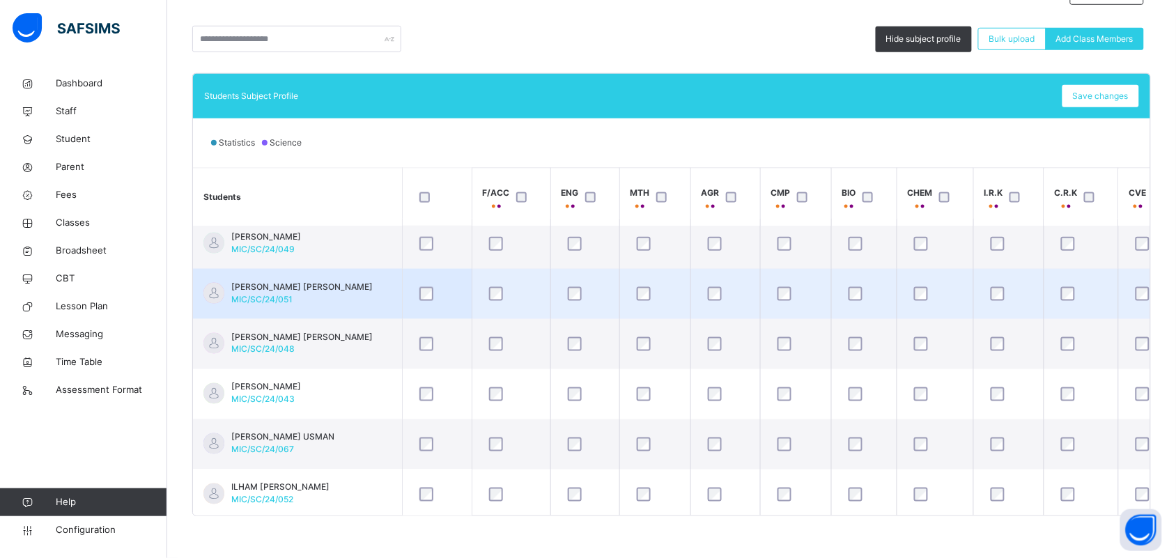
click at [352, 297] on td "[PERSON_NAME] [PERSON_NAME] MIC/SC/24/051" at bounding box center [297, 294] width 209 height 50
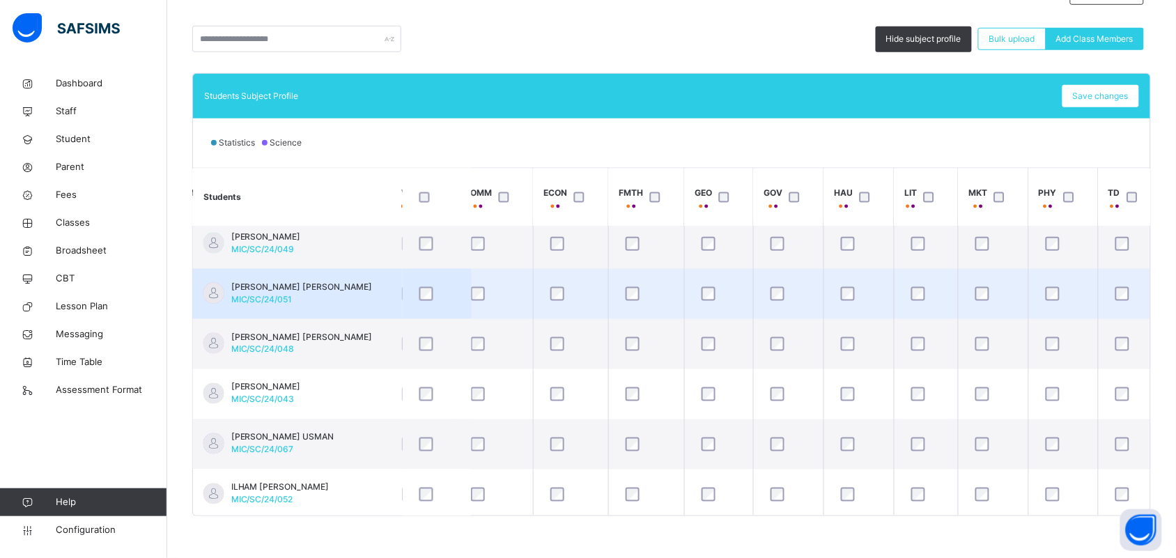
scroll to position [610, 740]
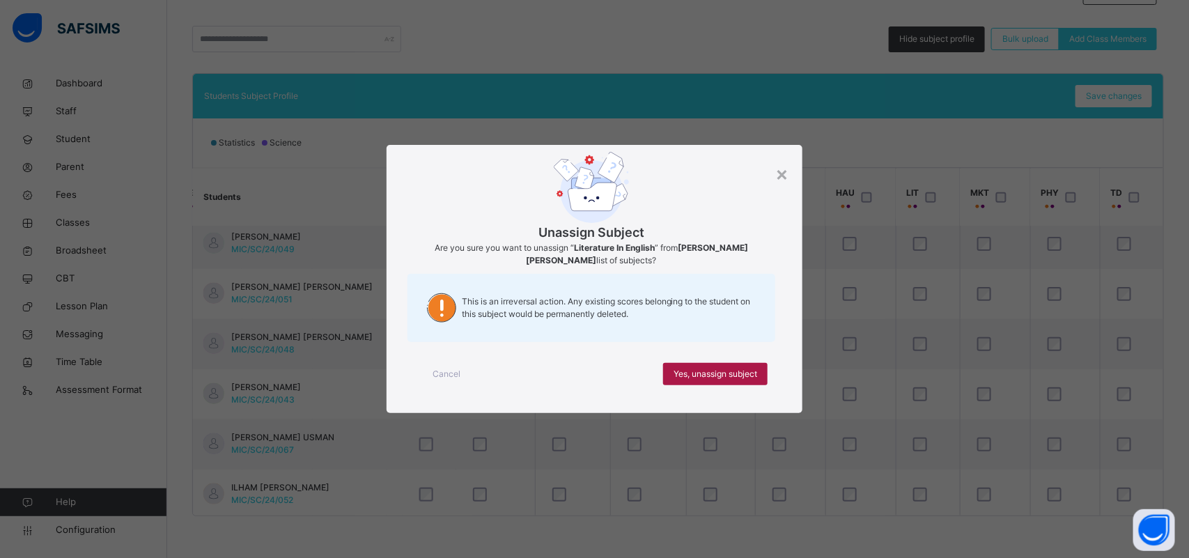
click at [754, 366] on div "Yes, unassign subject" at bounding box center [715, 374] width 104 height 22
click at [751, 373] on span "Yes, unassign subject" at bounding box center [716, 374] width 84 height 13
click at [751, 364] on div "Yes, unassign subject" at bounding box center [715, 374] width 104 height 22
click at [697, 368] on span "Yes, unassign subject" at bounding box center [716, 374] width 84 height 13
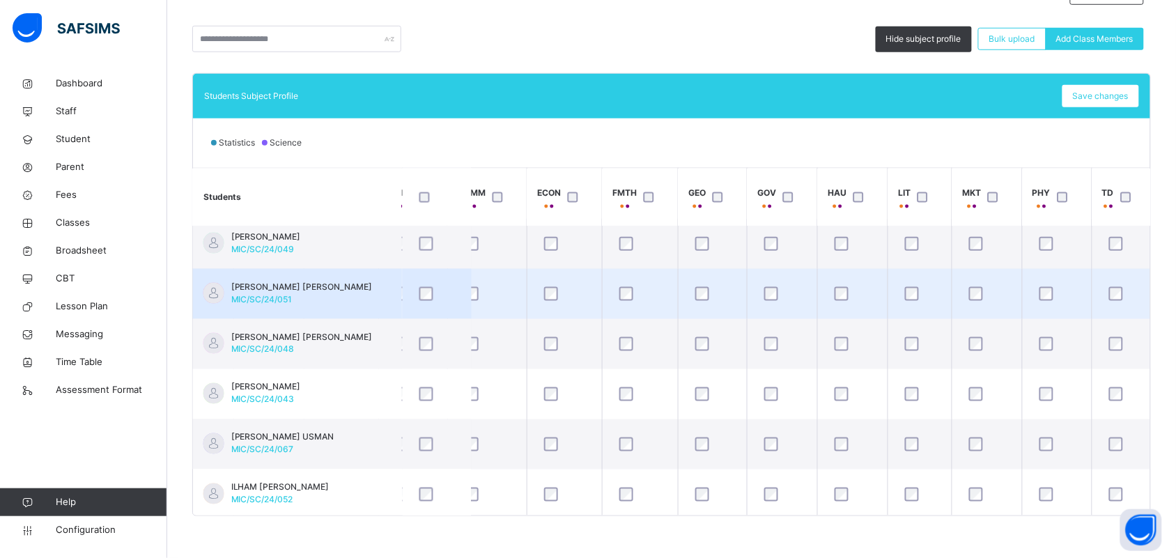
click at [352, 293] on td "[PERSON_NAME] [PERSON_NAME] MIC/SC/24/051" at bounding box center [297, 294] width 209 height 50
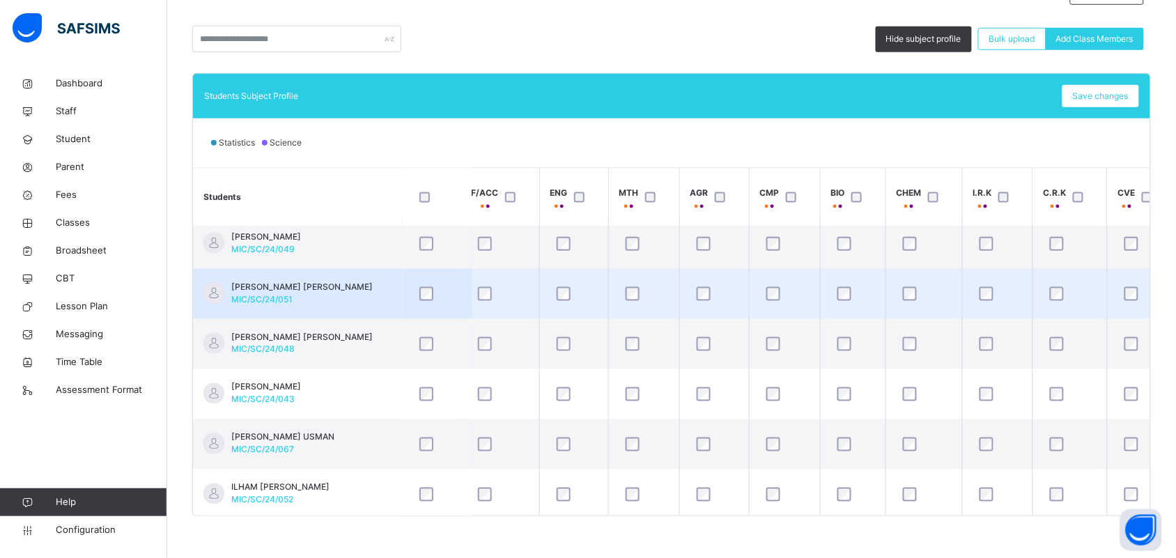
scroll to position [610, 0]
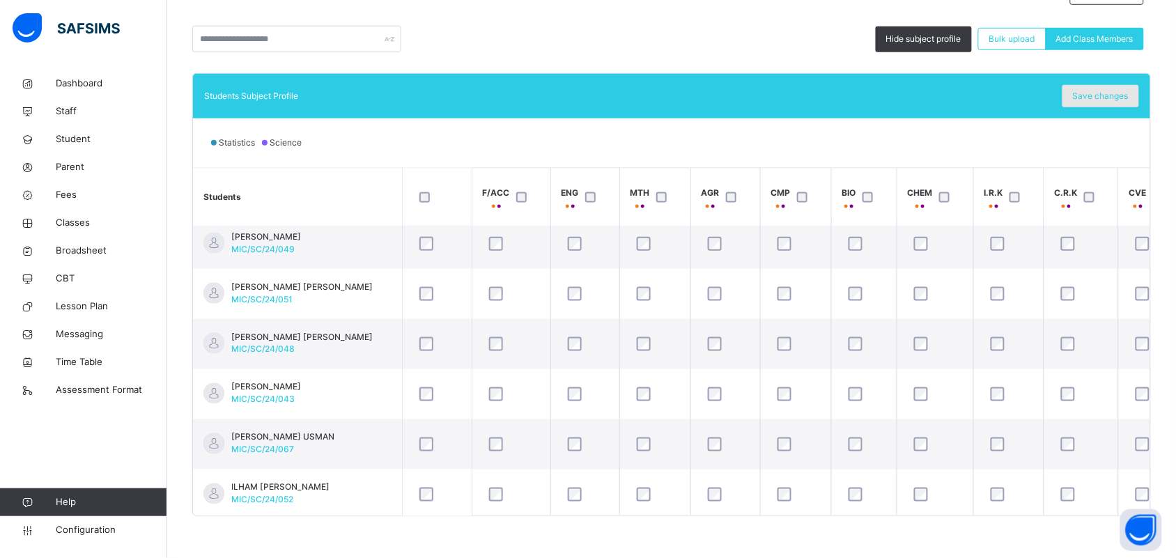
click at [1124, 95] on span "Save changes" at bounding box center [1101, 96] width 56 height 13
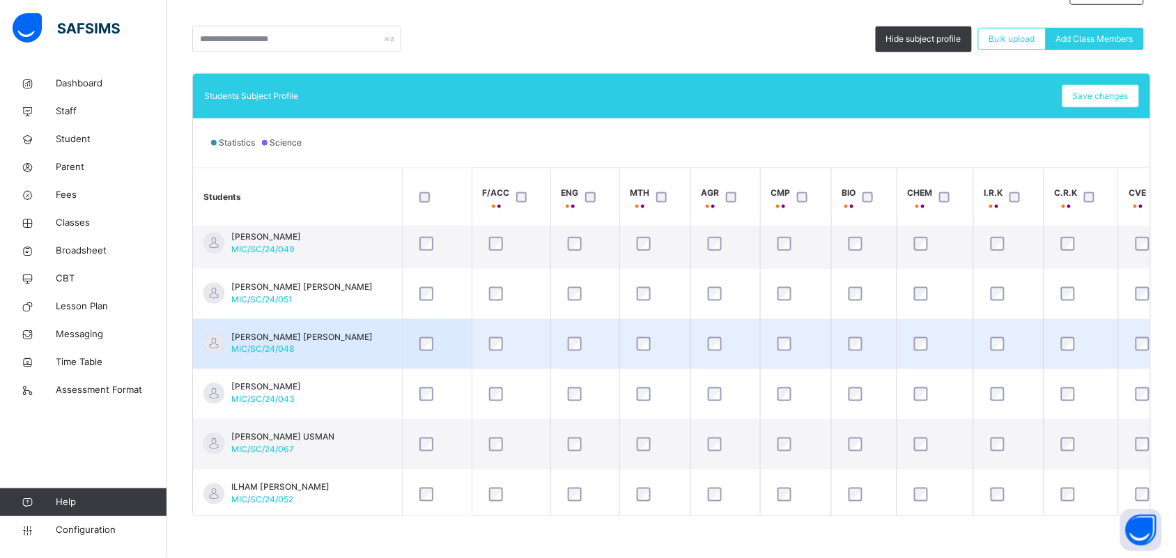
click at [273, 336] on span "[PERSON_NAME] [PERSON_NAME]" at bounding box center [301, 337] width 141 height 13
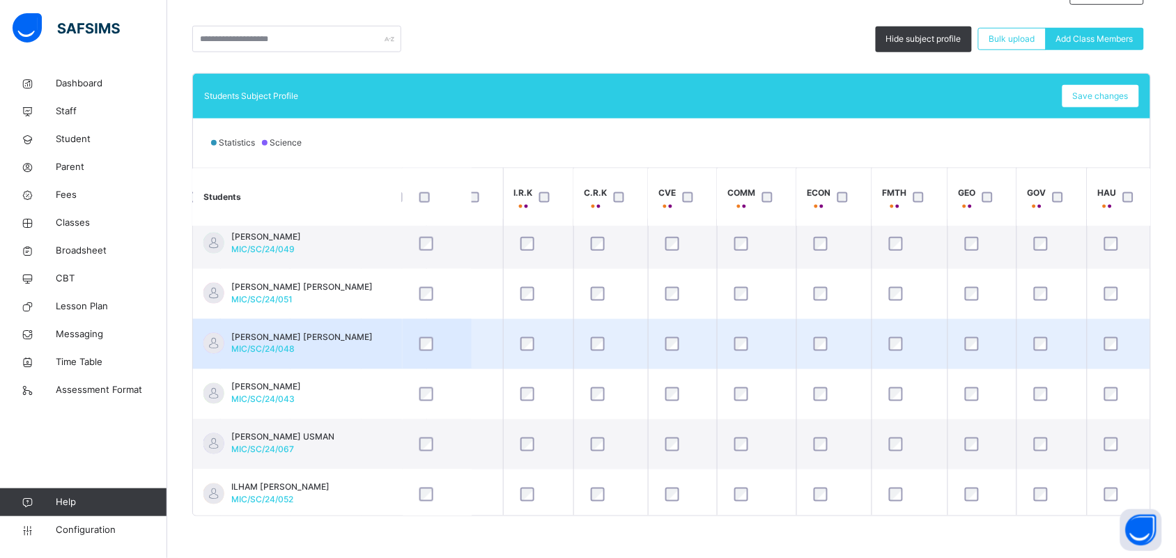
scroll to position [610, 740]
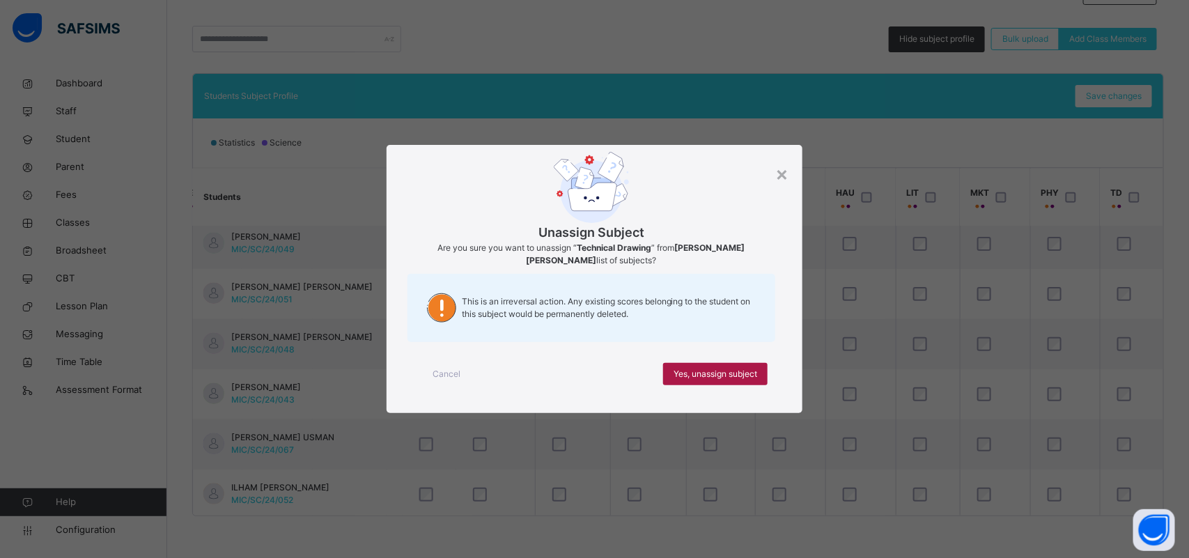
click at [733, 371] on span "Yes, unassign subject" at bounding box center [716, 374] width 84 height 13
click at [715, 373] on span "Yes, unassign subject" at bounding box center [716, 374] width 84 height 13
click at [695, 370] on span "Yes, unassign subject" at bounding box center [716, 374] width 84 height 13
click at [681, 364] on div "Yes, unassign subject" at bounding box center [715, 374] width 104 height 22
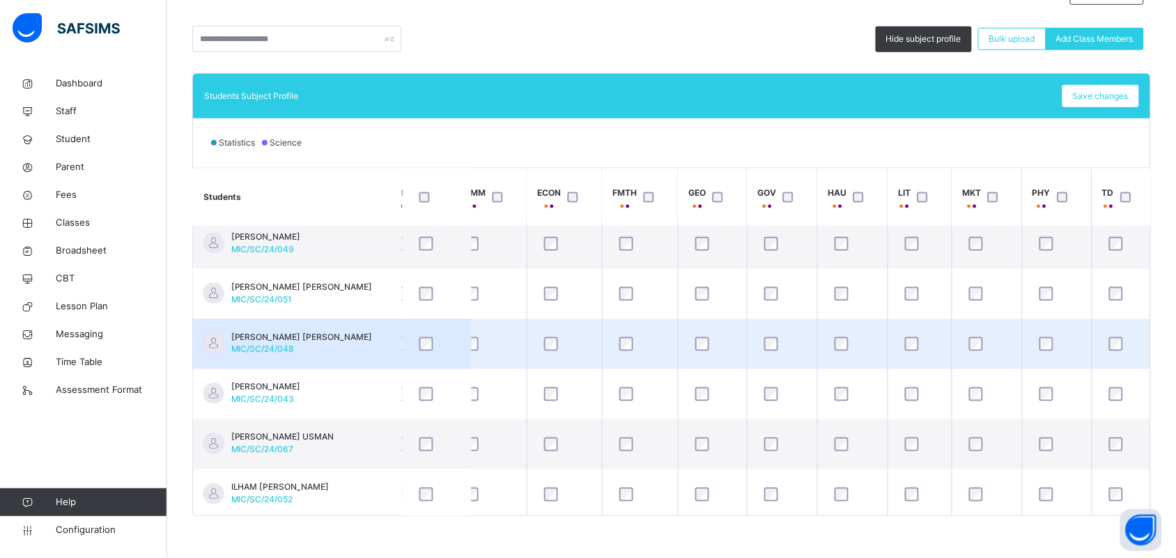
click at [309, 342] on span "[PERSON_NAME] [PERSON_NAME]" at bounding box center [301, 337] width 141 height 13
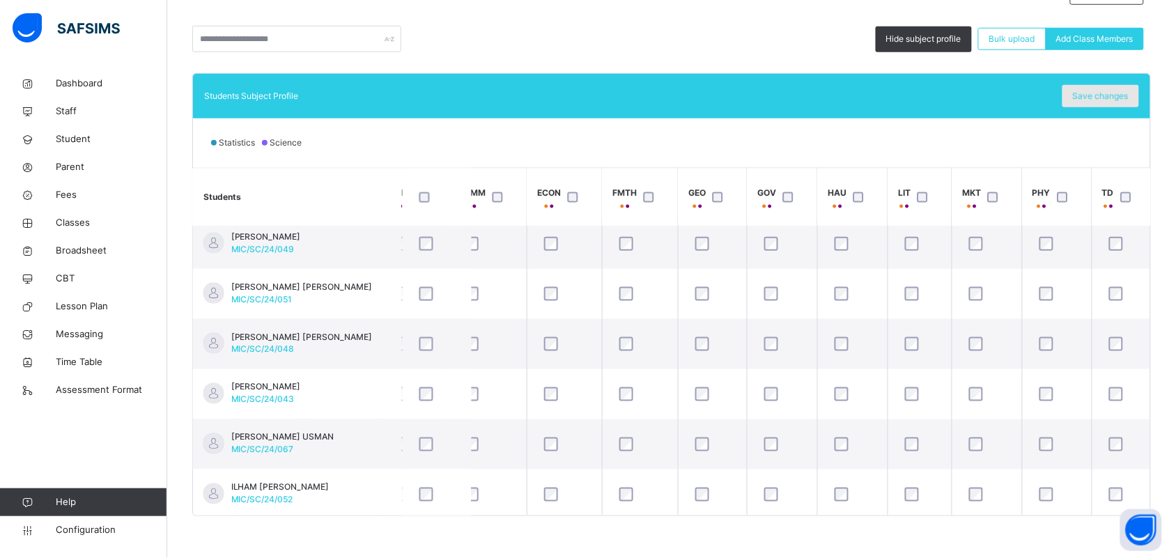
click at [1124, 100] on span "Save changes" at bounding box center [1101, 96] width 56 height 13
click at [1096, 102] on div "Save changes" at bounding box center [1100, 96] width 77 height 22
click at [1017, 113] on div "Students Subject Profile Save changes" at bounding box center [671, 96] width 957 height 45
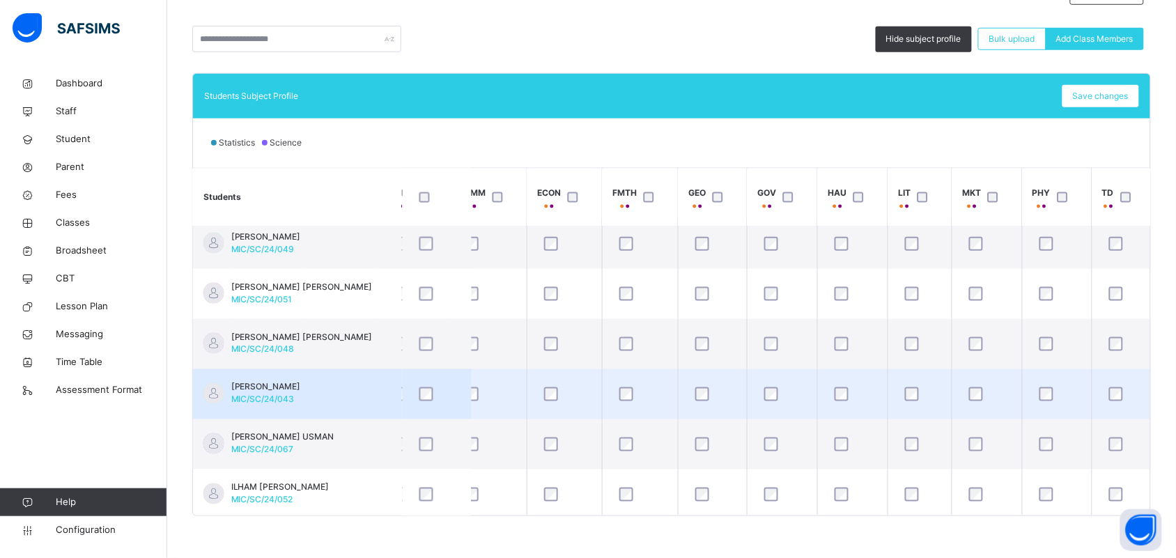
click at [301, 385] on span "[PERSON_NAME]" at bounding box center [266, 387] width 70 height 13
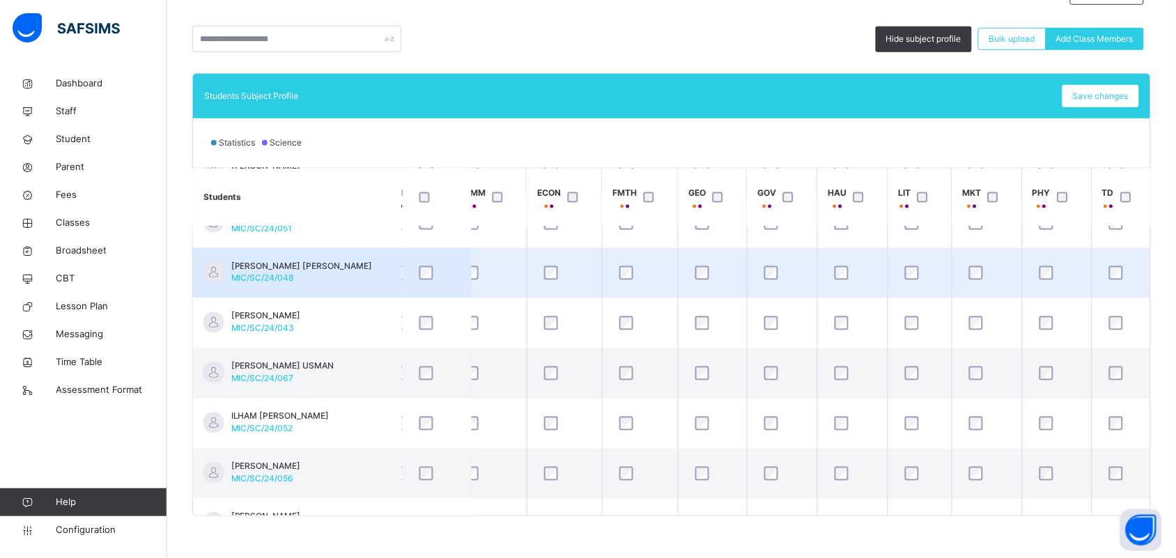
scroll to position [697, 740]
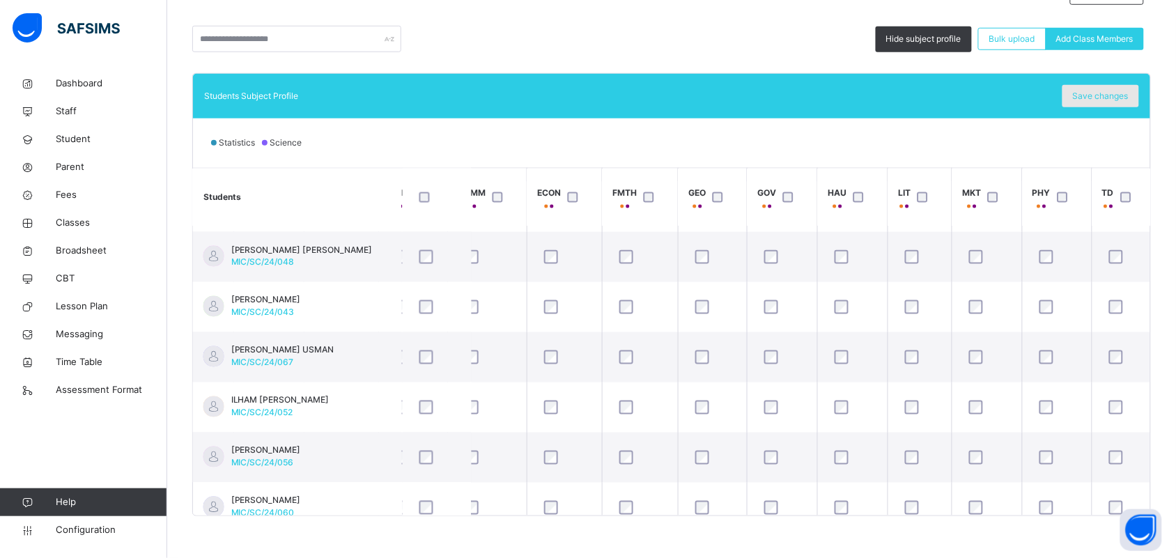
click at [1089, 92] on span "Save changes" at bounding box center [1101, 96] width 56 height 13
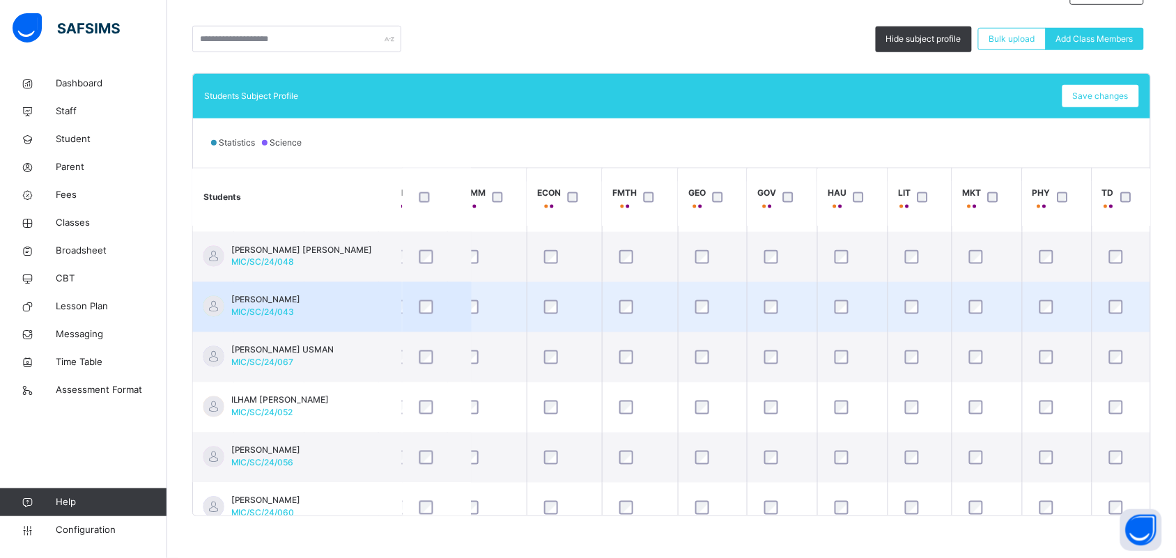
click at [1111, 303] on div at bounding box center [1123, 307] width 35 height 14
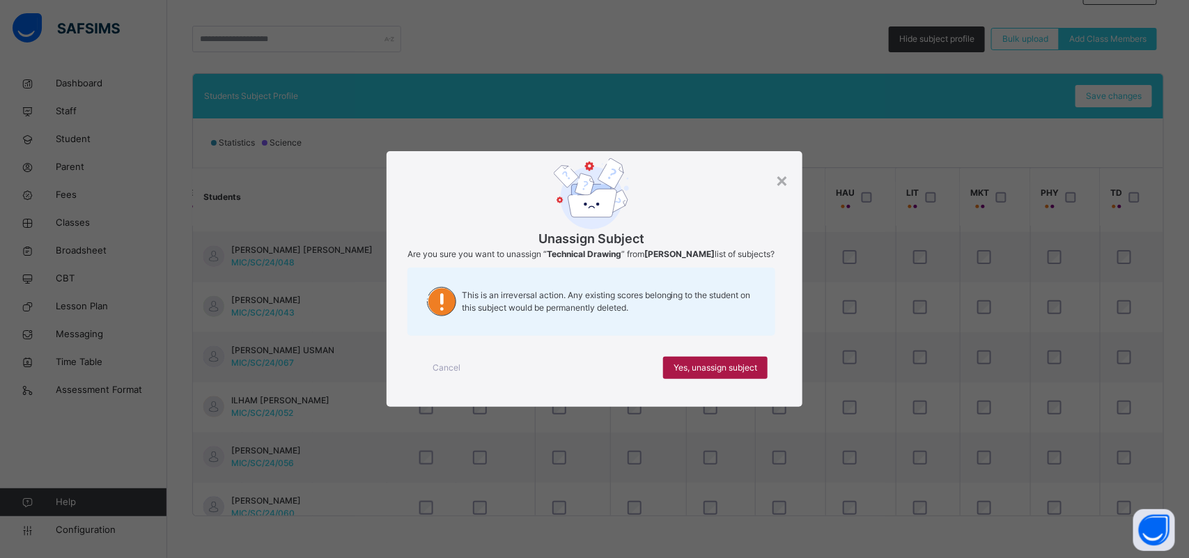
click at [750, 374] on span "Yes, unassign subject" at bounding box center [716, 368] width 84 height 13
click at [726, 363] on span "Yes, unassign subject" at bounding box center [716, 368] width 84 height 13
click at [704, 371] on span "Yes, unassign subject" at bounding box center [716, 368] width 84 height 13
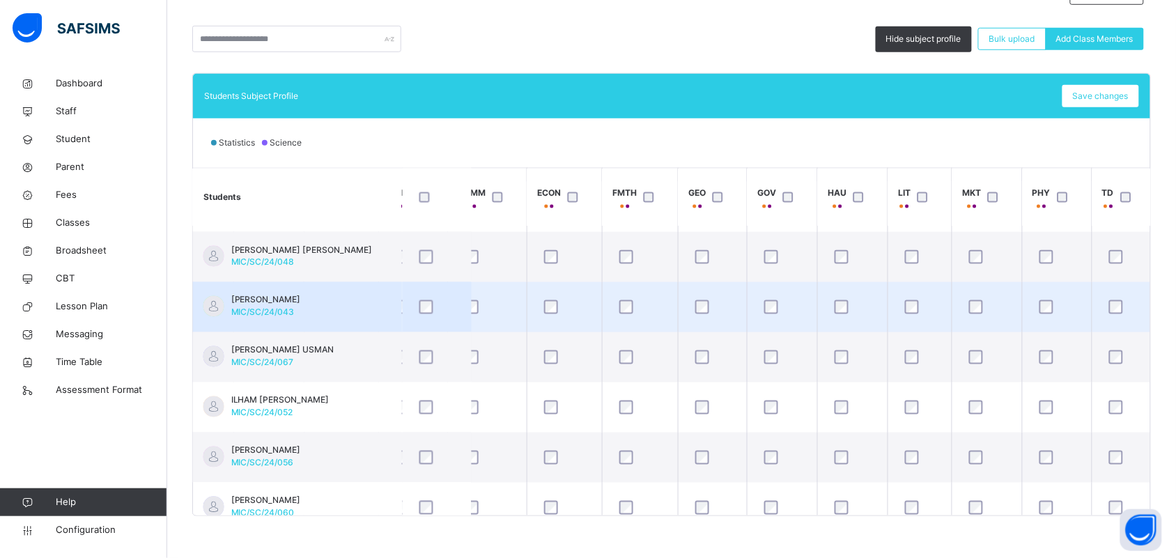
click at [355, 305] on td "[PERSON_NAME]/SC/24/043" at bounding box center [297, 307] width 209 height 50
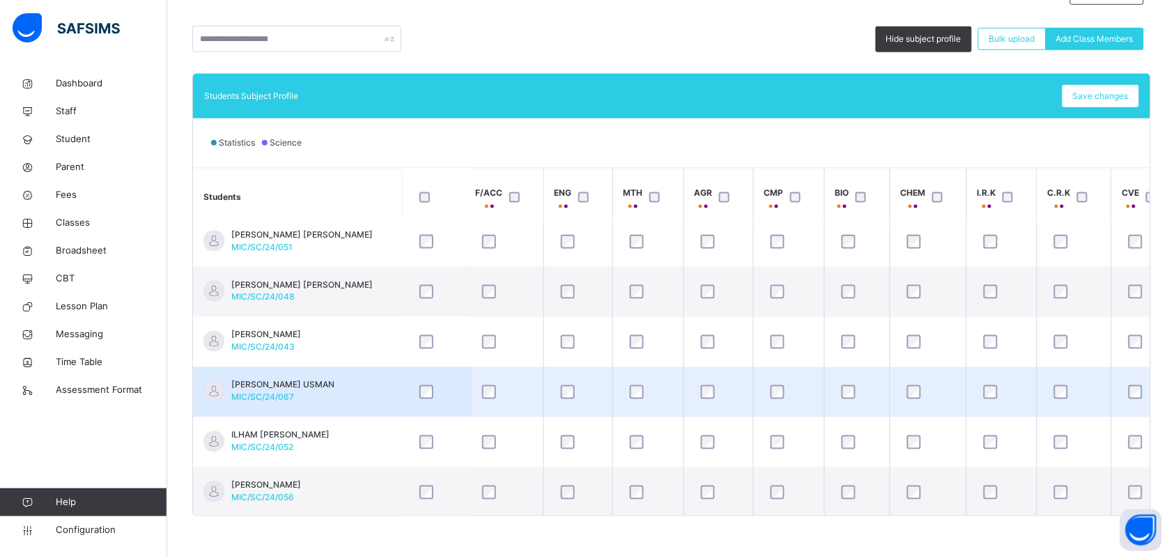
scroll to position [662, 0]
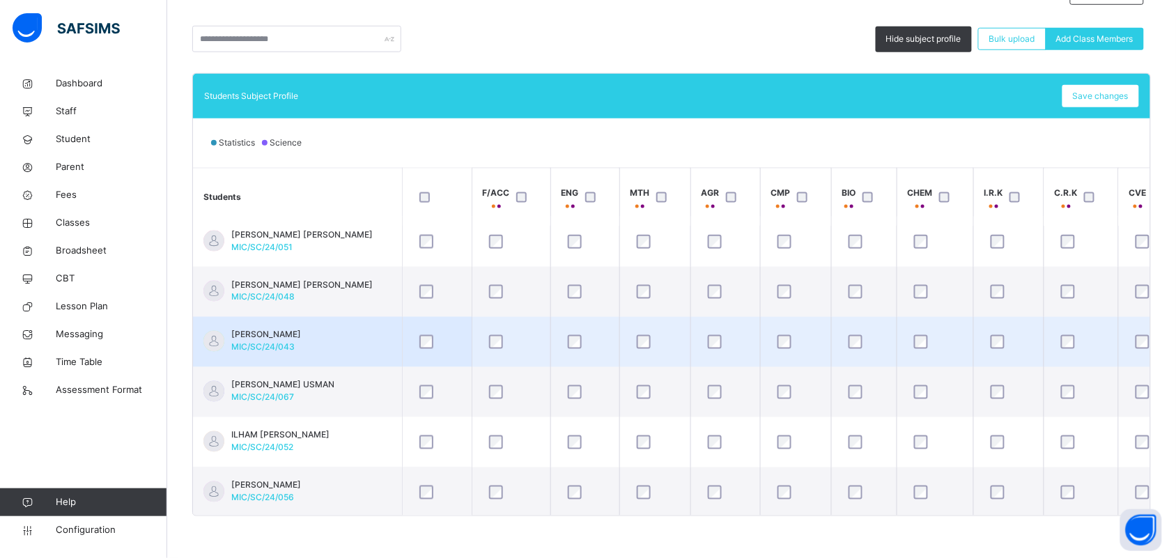
click at [356, 329] on td "[PERSON_NAME]/SC/24/043" at bounding box center [297, 342] width 209 height 50
click at [350, 350] on td "[PERSON_NAME]/SC/24/043" at bounding box center [297, 342] width 209 height 50
click at [332, 339] on td "[PERSON_NAME]/SC/24/043" at bounding box center [297, 342] width 209 height 50
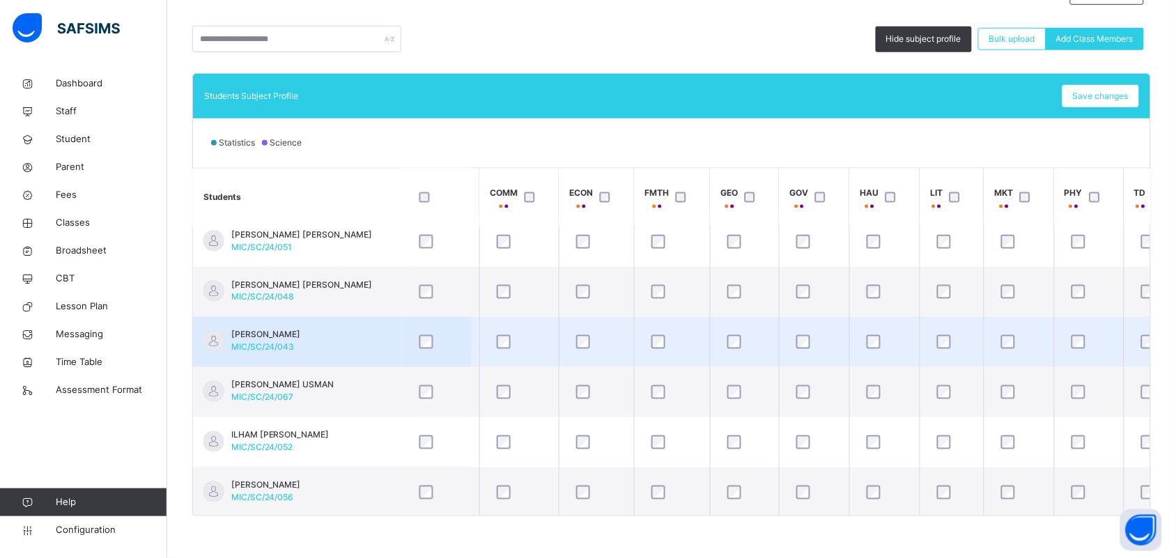
scroll to position [662, 740]
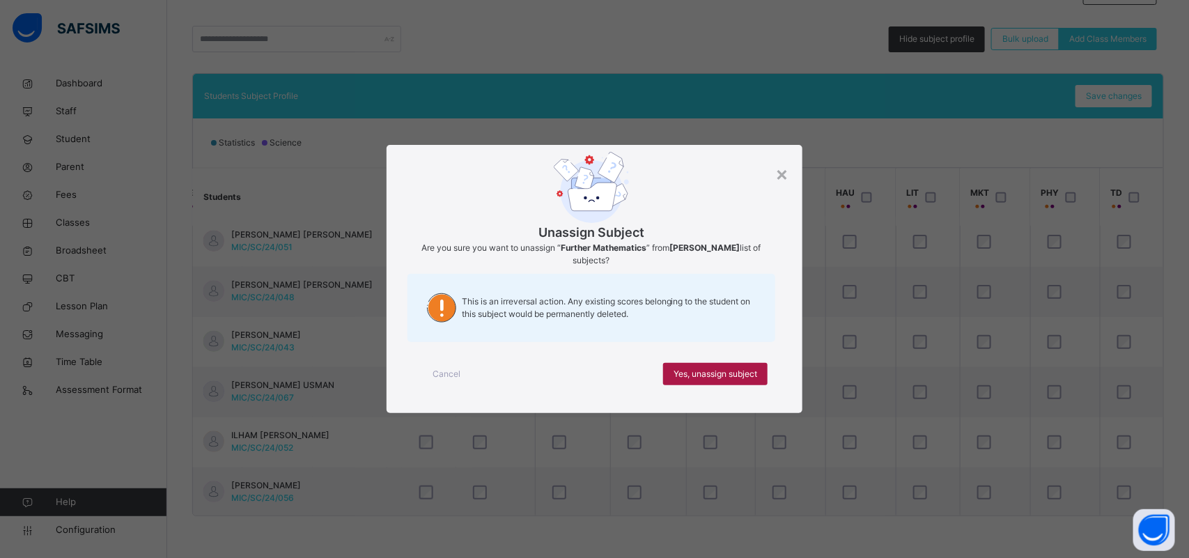
click at [718, 374] on span "Yes, unassign subject" at bounding box center [716, 374] width 84 height 13
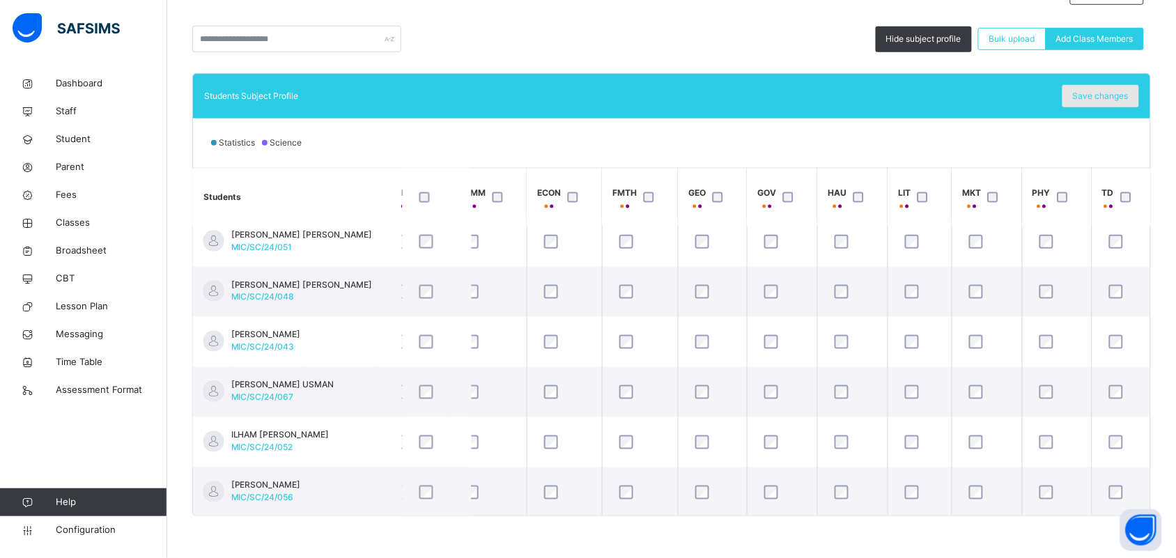
click at [1099, 98] on span "Save changes" at bounding box center [1101, 96] width 56 height 13
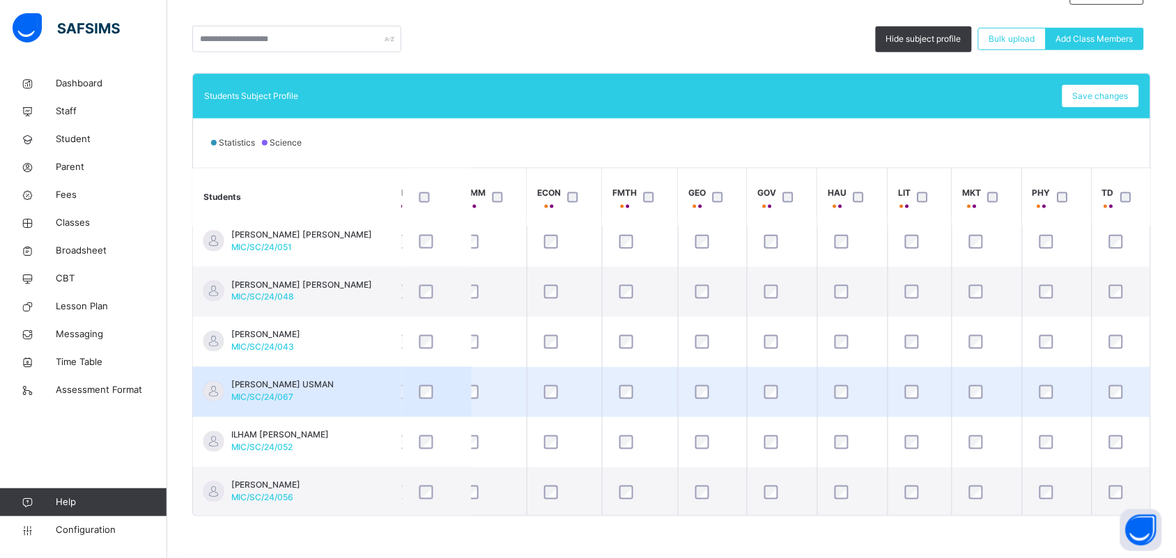
click at [310, 389] on span "[PERSON_NAME] USMAN" at bounding box center [282, 385] width 103 height 13
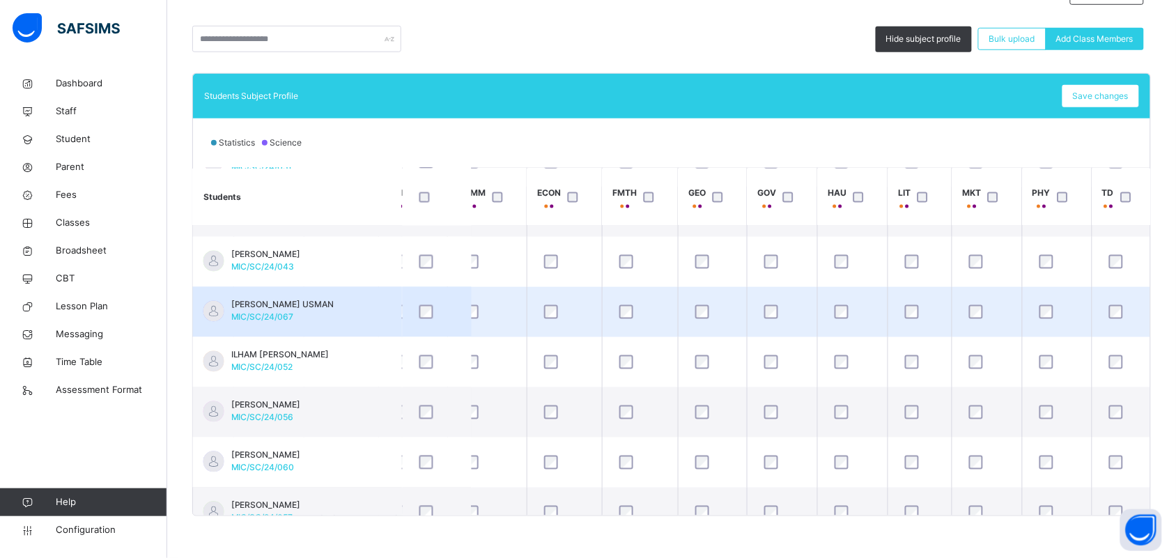
scroll to position [749, 740]
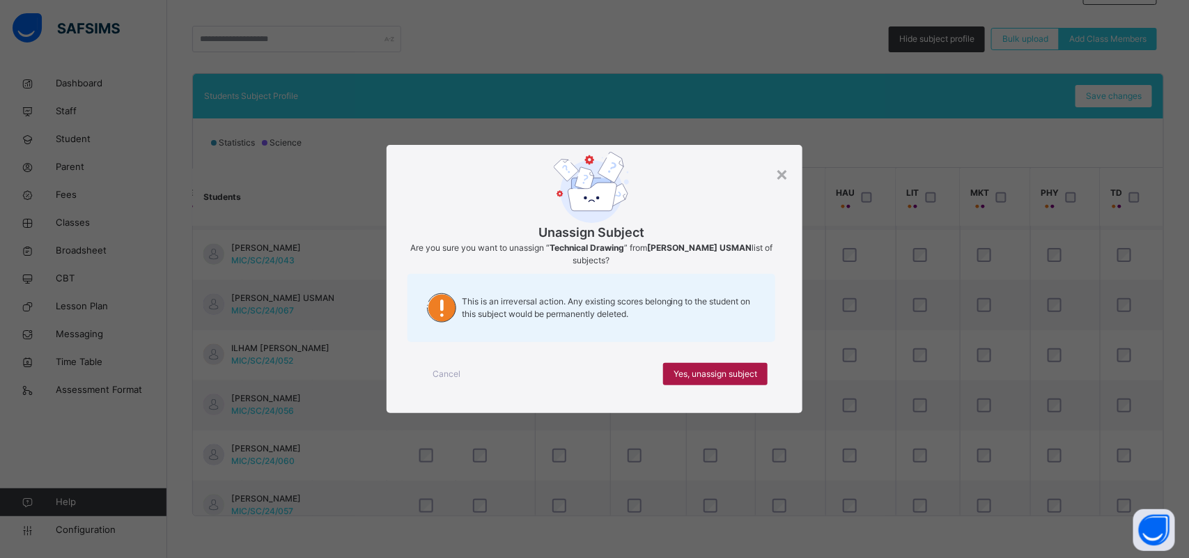
click at [754, 373] on span "Yes, unassign subject" at bounding box center [716, 374] width 84 height 13
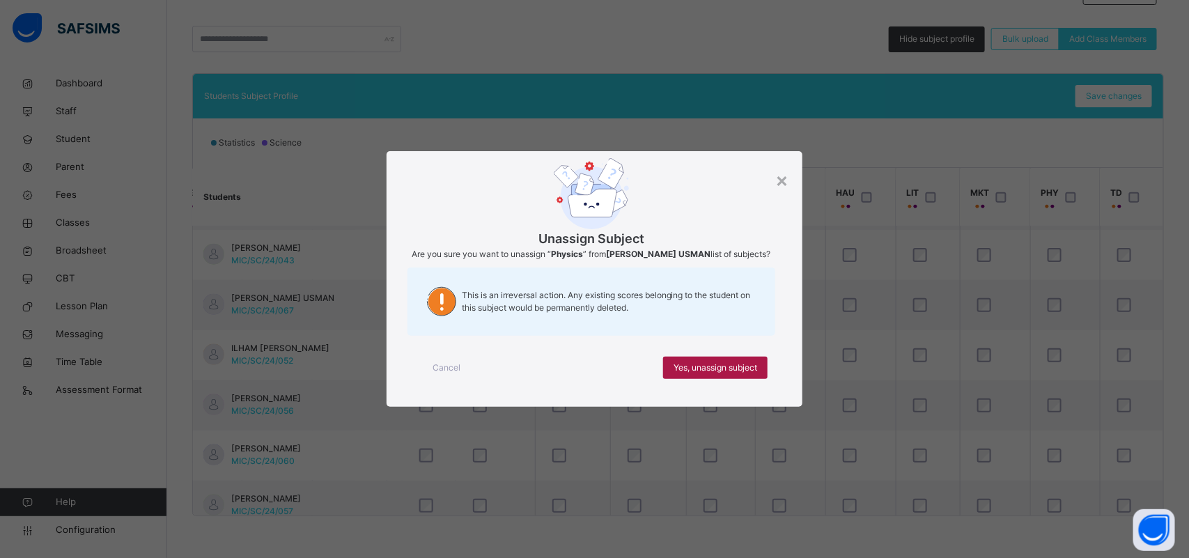
click at [754, 364] on span "Yes, unassign subject" at bounding box center [716, 368] width 84 height 13
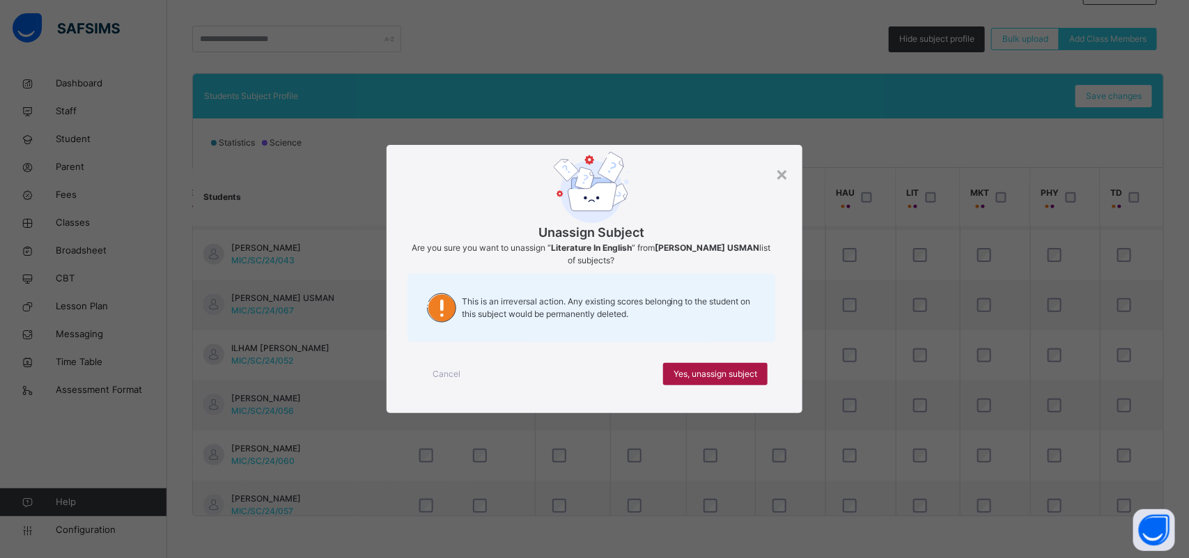
click at [768, 375] on div "Yes, unassign subject" at bounding box center [715, 374] width 104 height 22
click at [714, 374] on span "Yes, unassign subject" at bounding box center [716, 374] width 84 height 13
click at [681, 366] on div "Yes, unassign subject" at bounding box center [715, 374] width 104 height 22
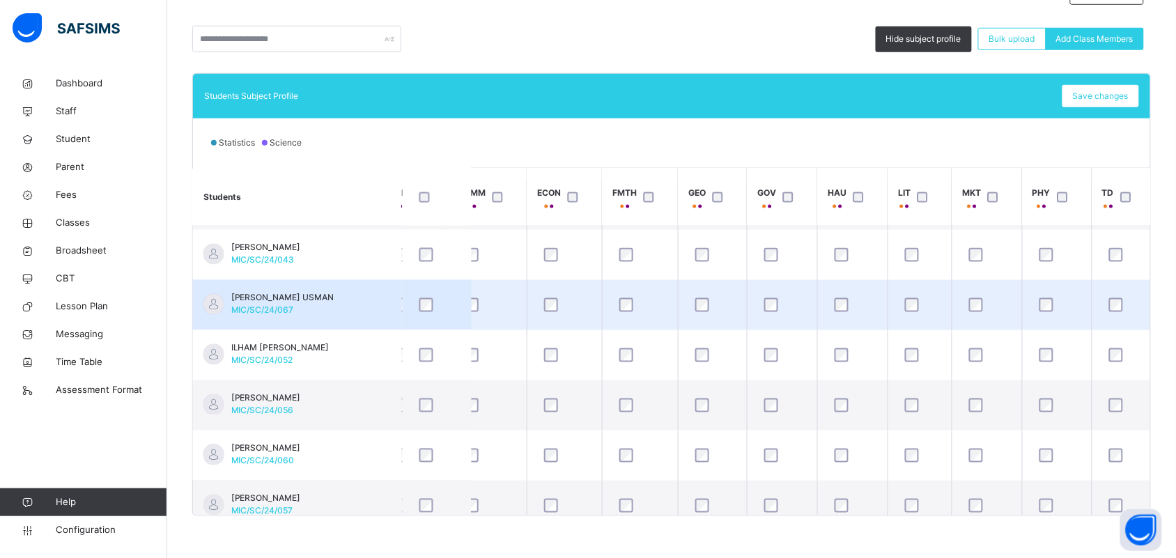
click at [350, 290] on td "[PERSON_NAME] USMAN MIC/SC/24/067" at bounding box center [297, 305] width 209 height 50
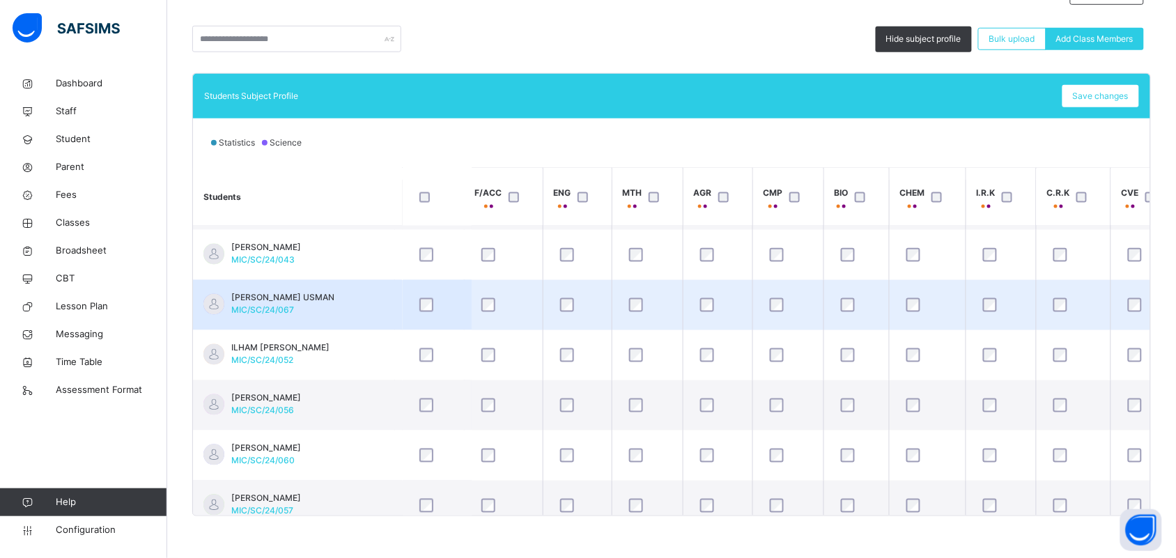
scroll to position [749, 0]
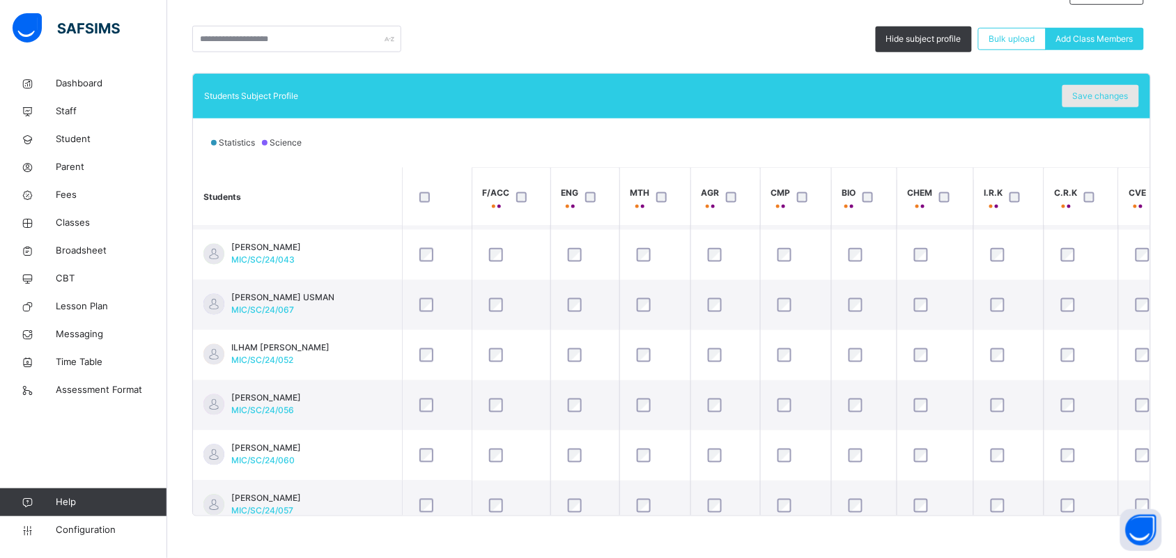
click at [1091, 98] on span "Save changes" at bounding box center [1101, 96] width 56 height 13
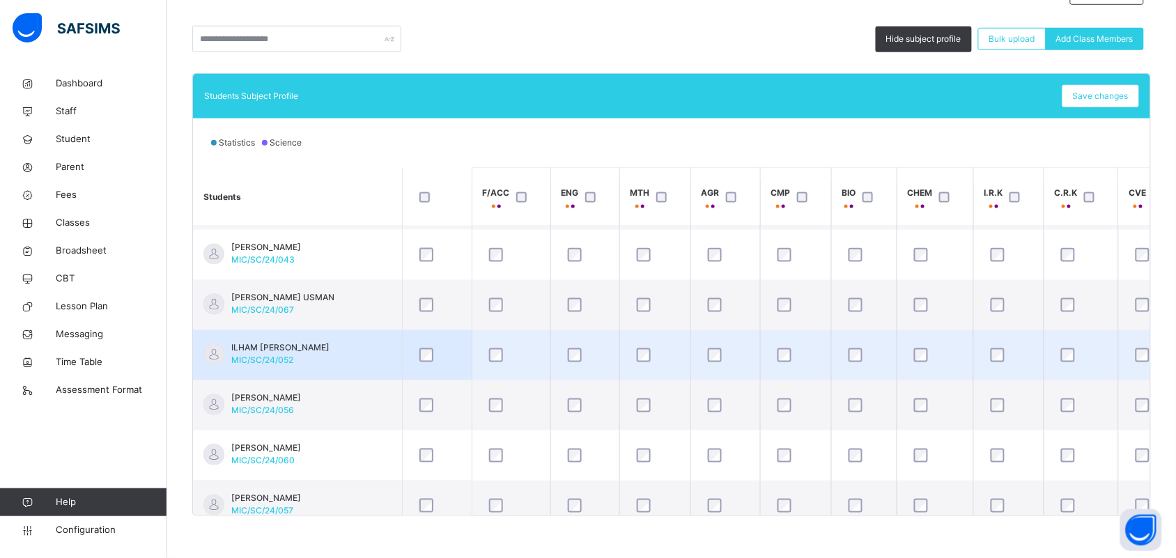
click at [350, 360] on td "ILHAM [PERSON_NAME] MIC/SC/24/052" at bounding box center [297, 355] width 209 height 50
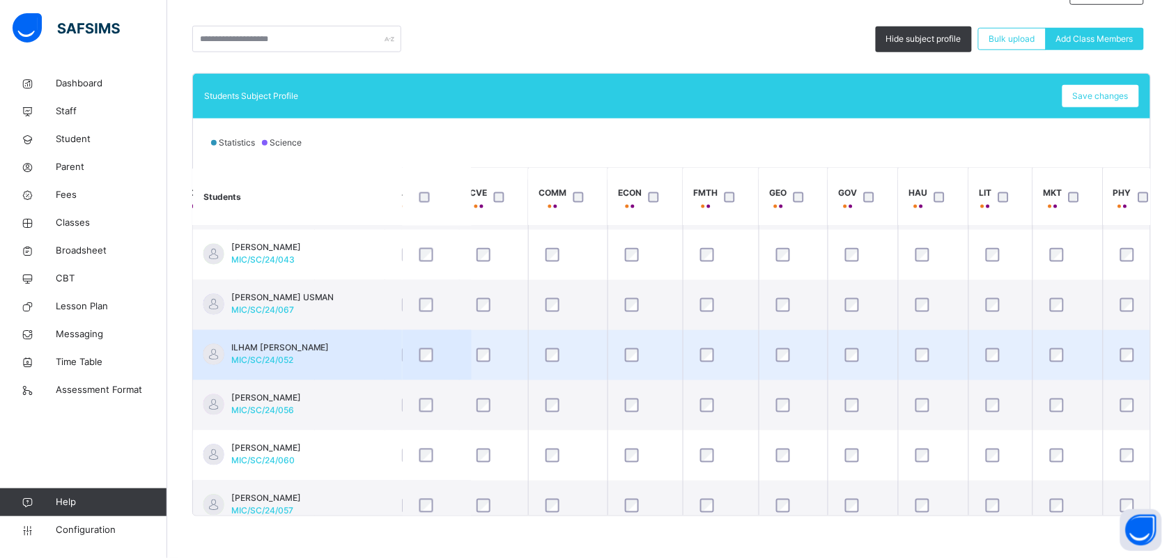
scroll to position [749, 740]
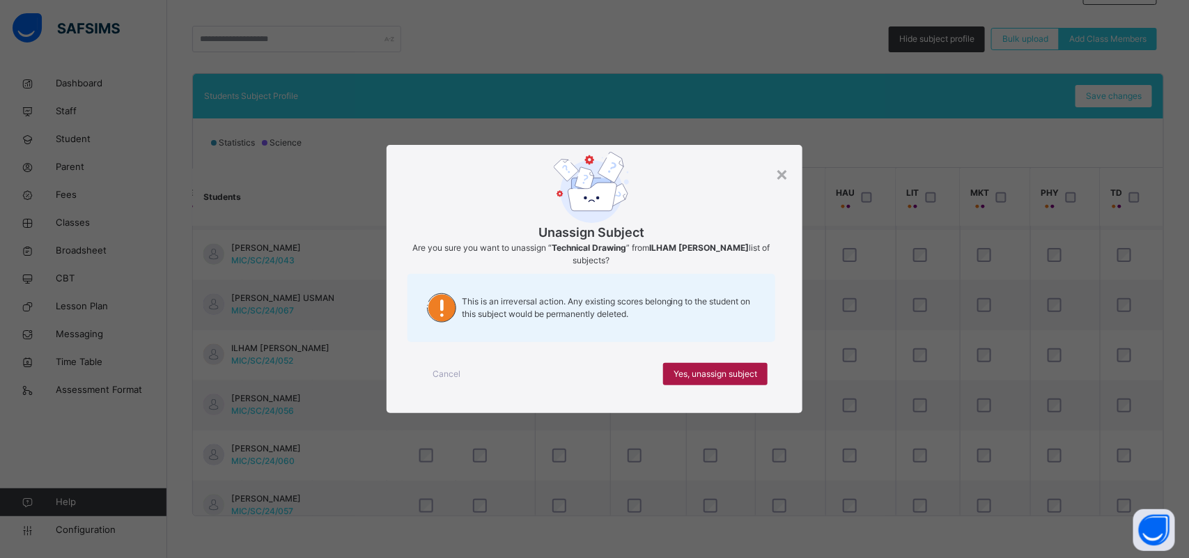
click at [750, 376] on span "Yes, unassign subject" at bounding box center [716, 374] width 84 height 13
click at [739, 380] on span "Yes, unassign subject" at bounding box center [716, 374] width 84 height 13
click at [750, 366] on div "Yes, unassign subject" at bounding box center [715, 374] width 104 height 22
click at [743, 368] on span "Yes, unassign subject" at bounding box center [716, 374] width 84 height 13
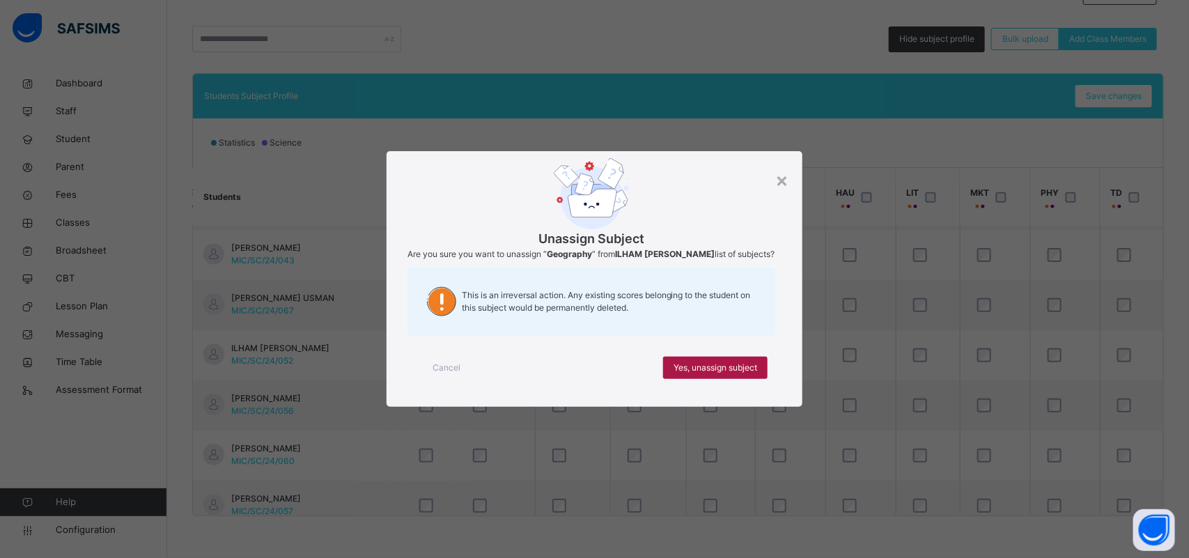
click at [701, 366] on div "Yes, unassign subject" at bounding box center [715, 368] width 104 height 22
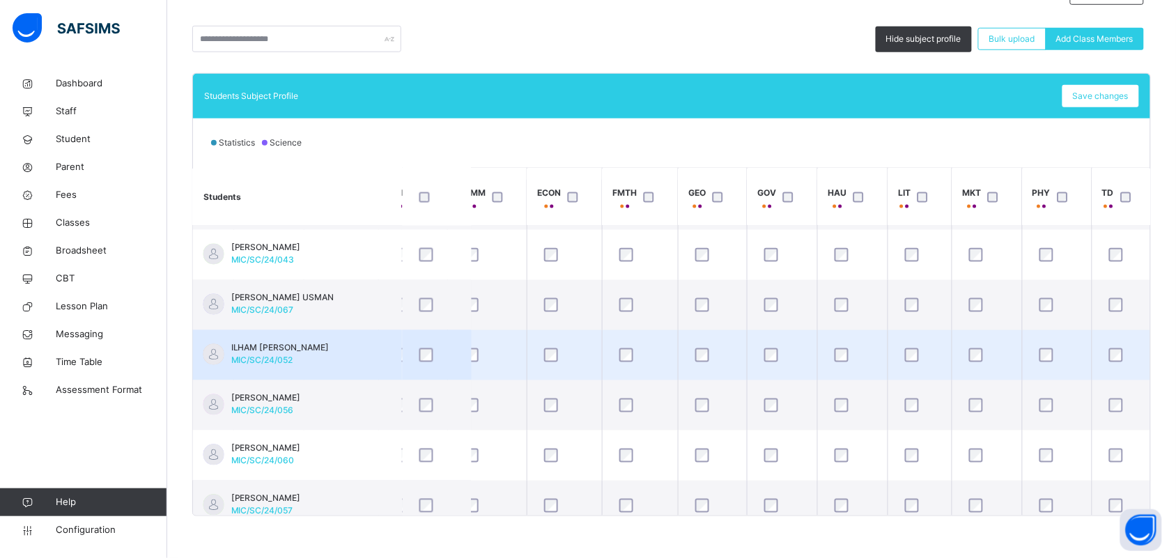
click at [324, 357] on div "ILHAM [PERSON_NAME] MIC/SC/24/052" at bounding box center [280, 354] width 98 height 25
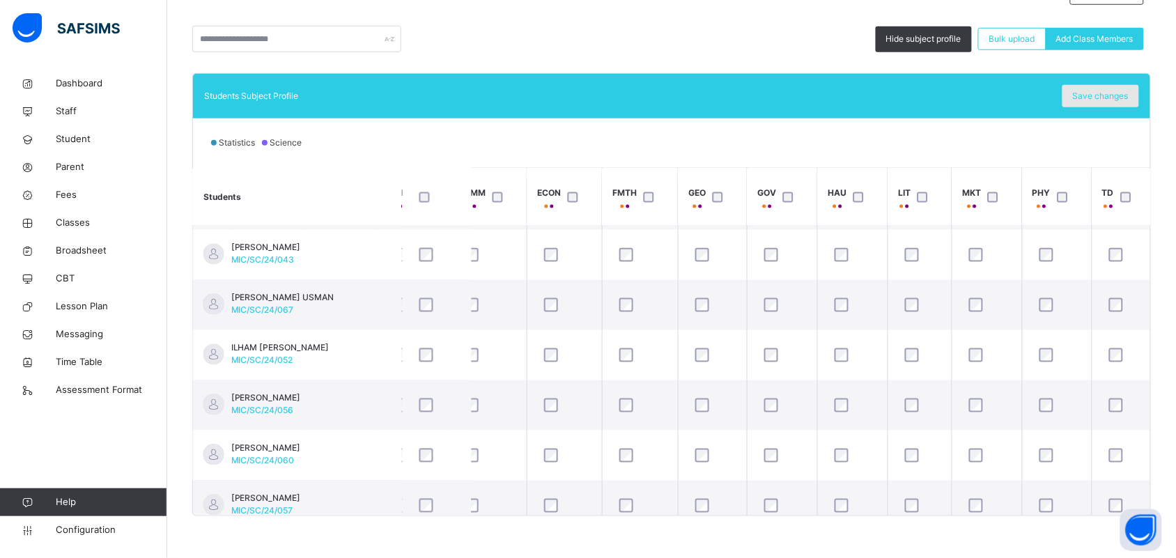
click at [1123, 100] on span "Save changes" at bounding box center [1101, 96] width 56 height 13
